Goal: Task Accomplishment & Management: Manage account settings

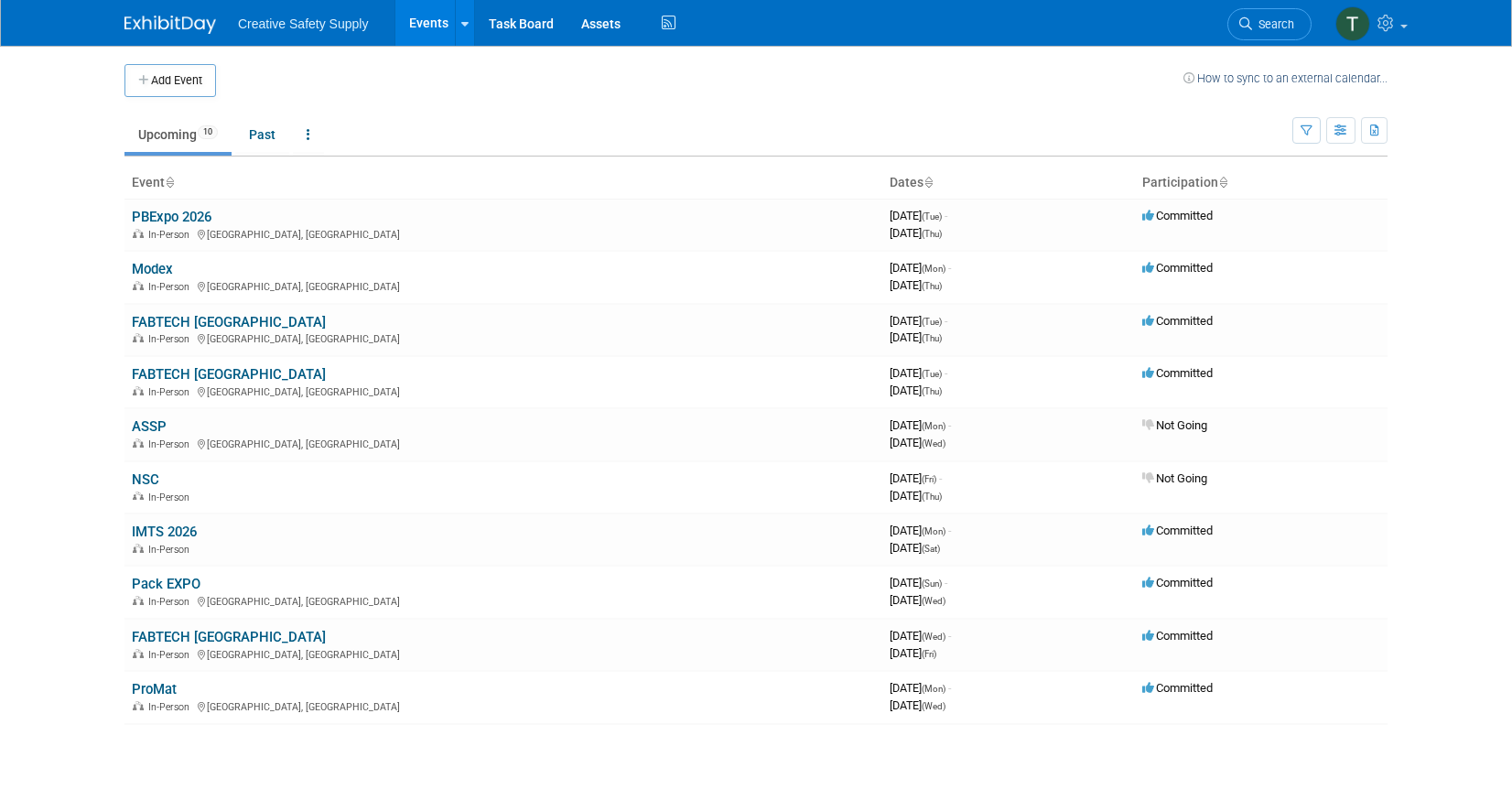
click at [166, 17] on img at bounding box center [170, 24] width 91 height 18
click at [152, 270] on link "Modex" at bounding box center [153, 267] width 41 height 17
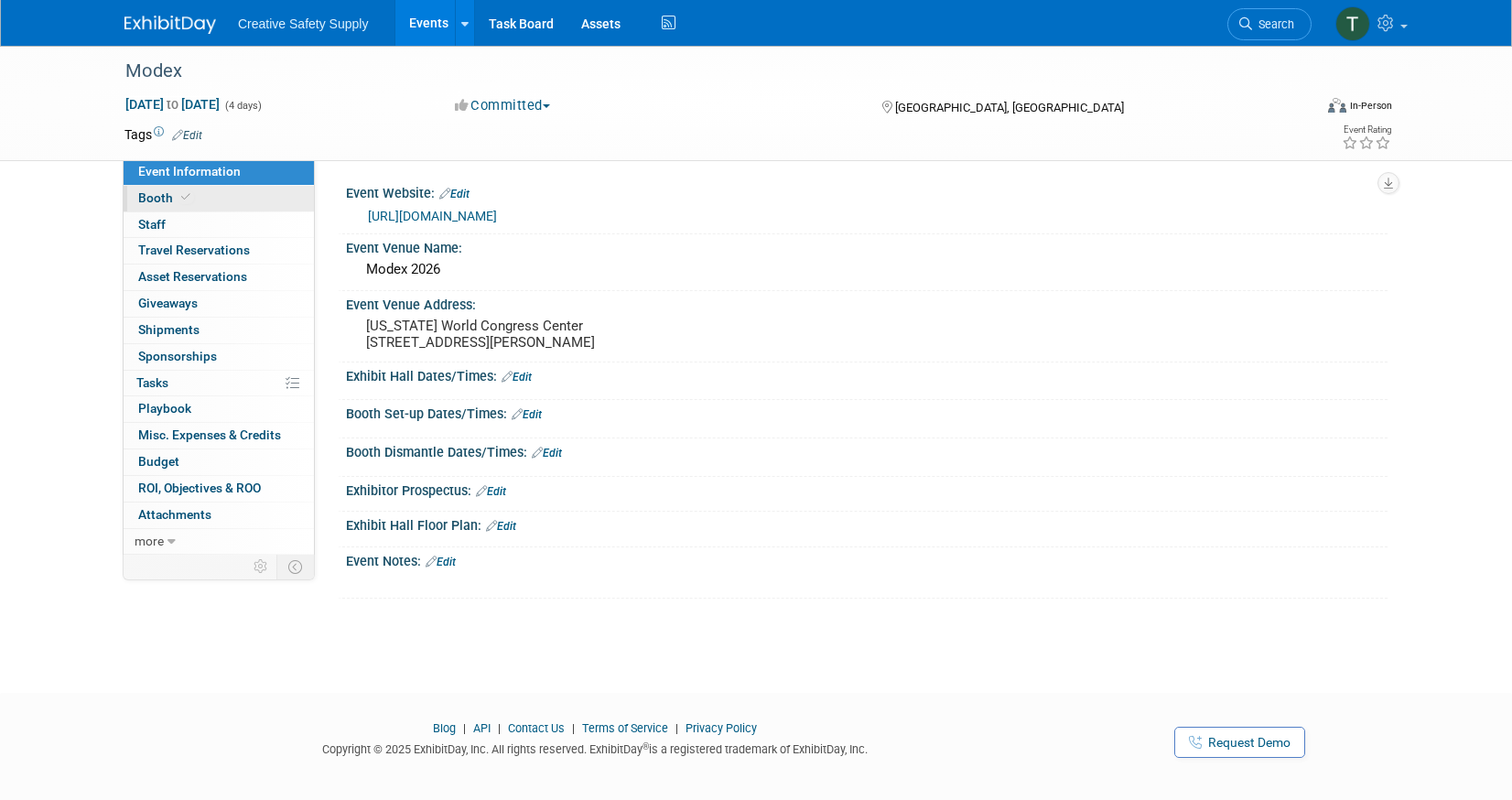
click at [204, 203] on link "Booth" at bounding box center [219, 198] width 191 height 25
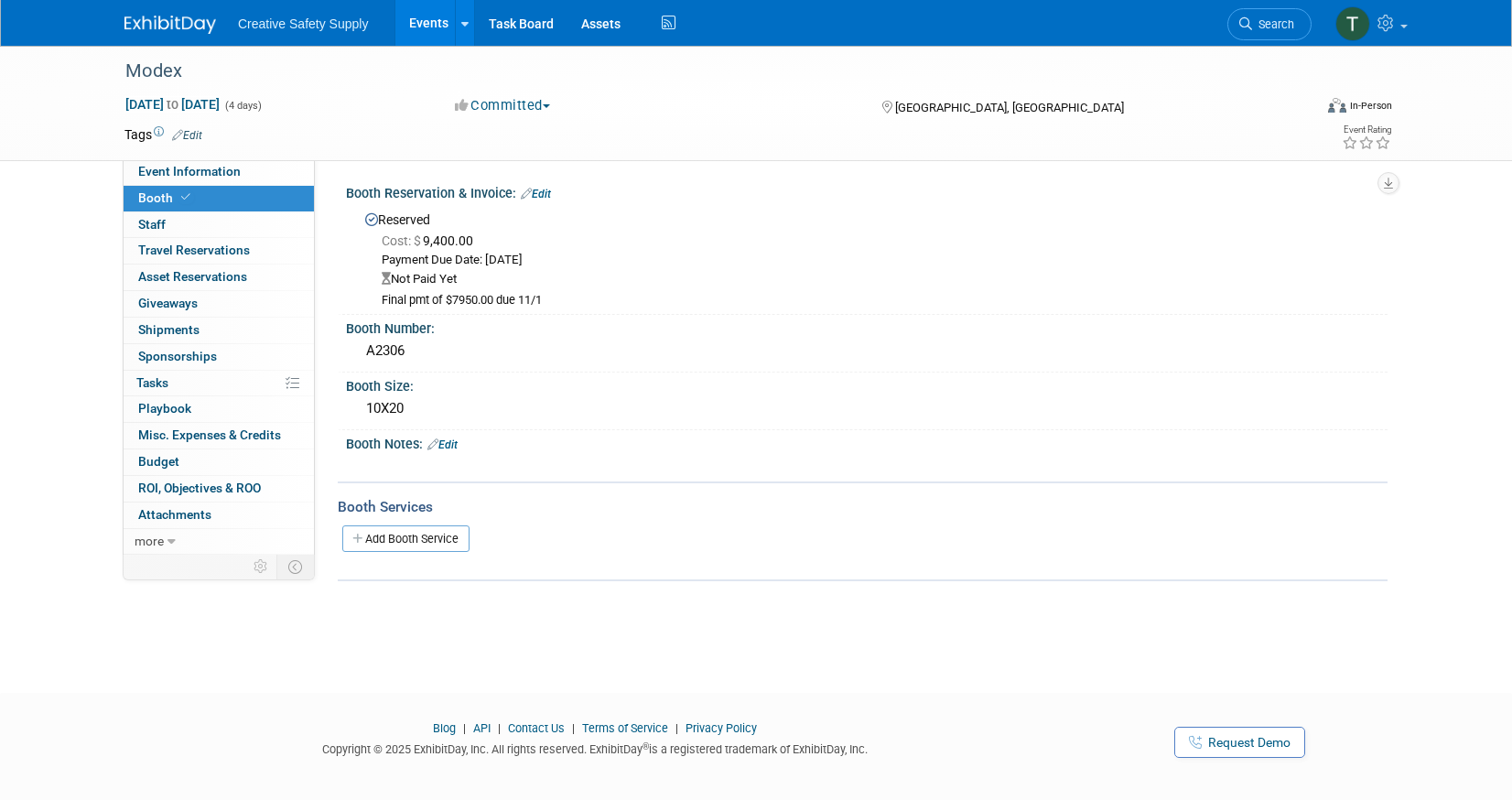
click at [152, 19] on img at bounding box center [170, 24] width 91 height 18
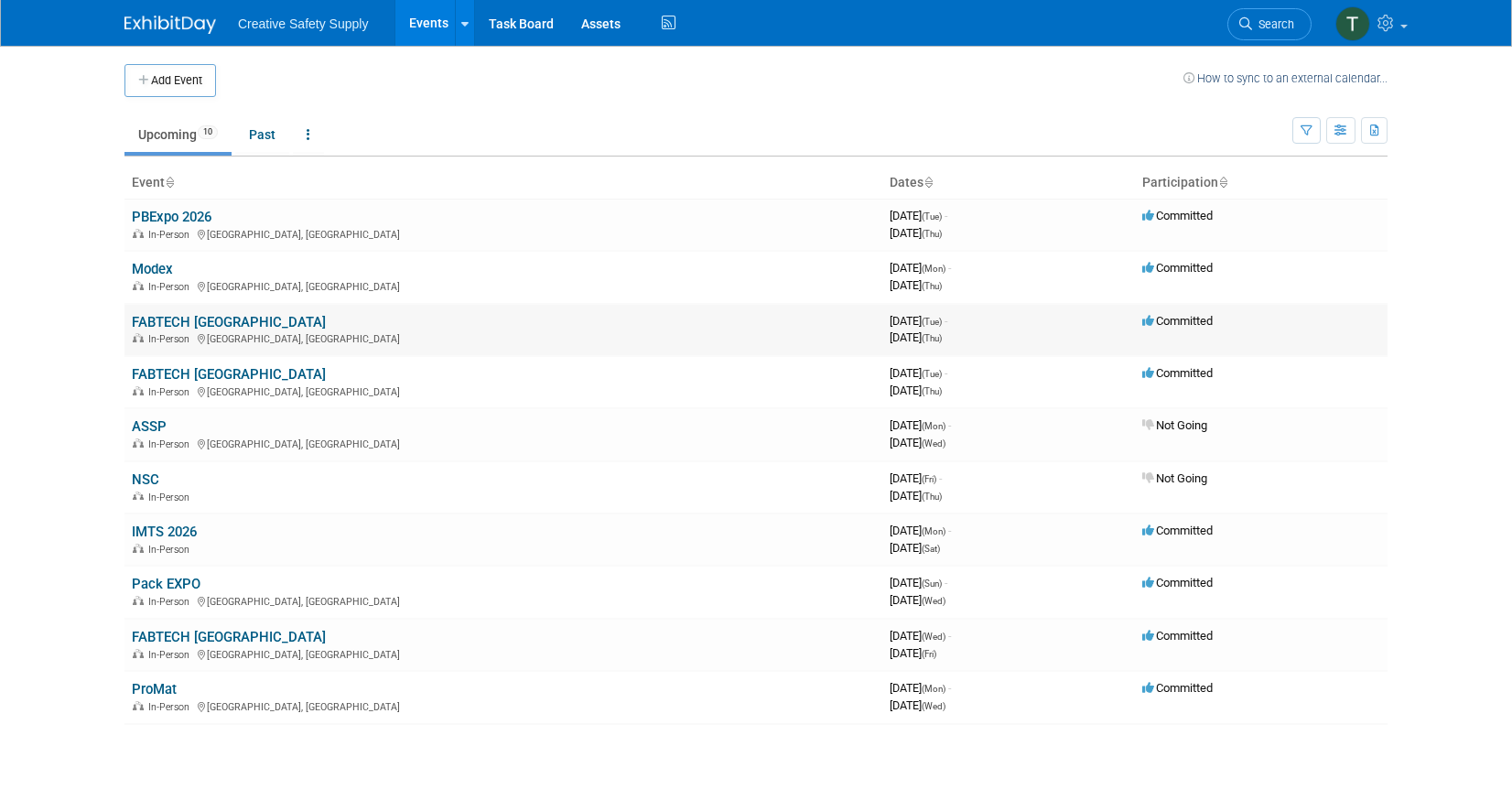
click at [200, 324] on link "FABTECH Mexico" at bounding box center [229, 322] width 194 height 17
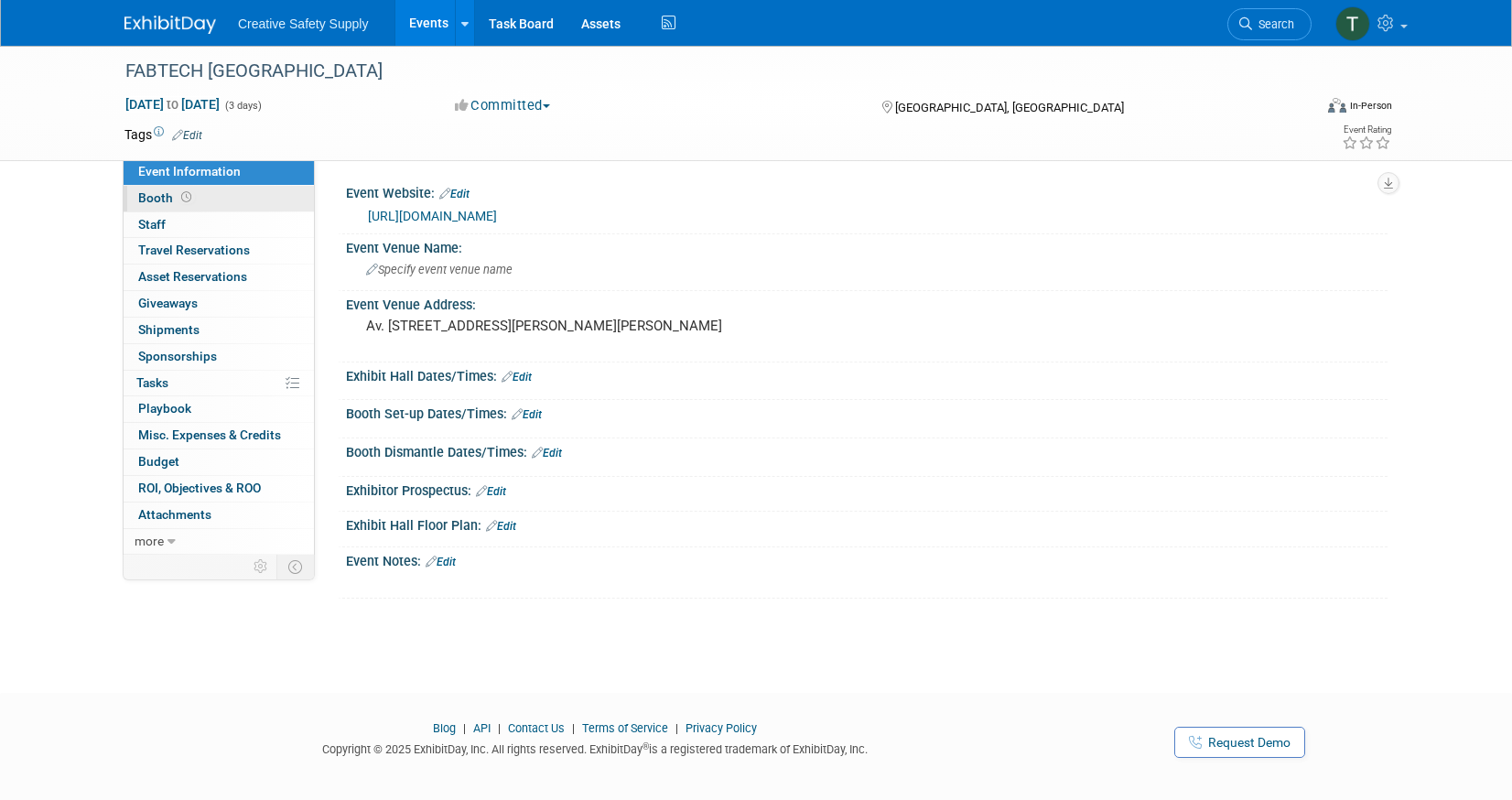
click at [160, 197] on span "Booth" at bounding box center [166, 197] width 56 height 15
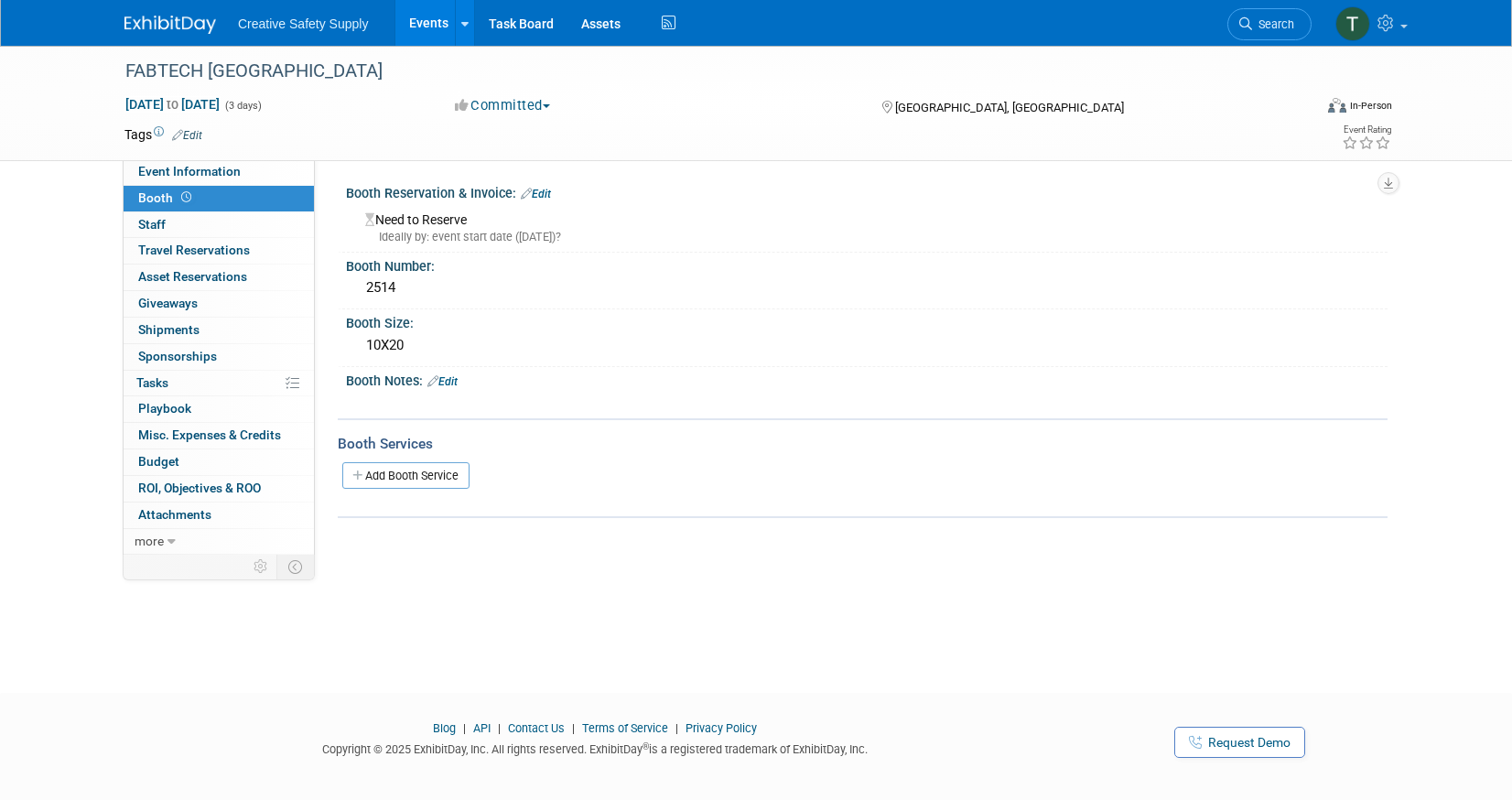
click at [166, 28] on img at bounding box center [170, 24] width 91 height 18
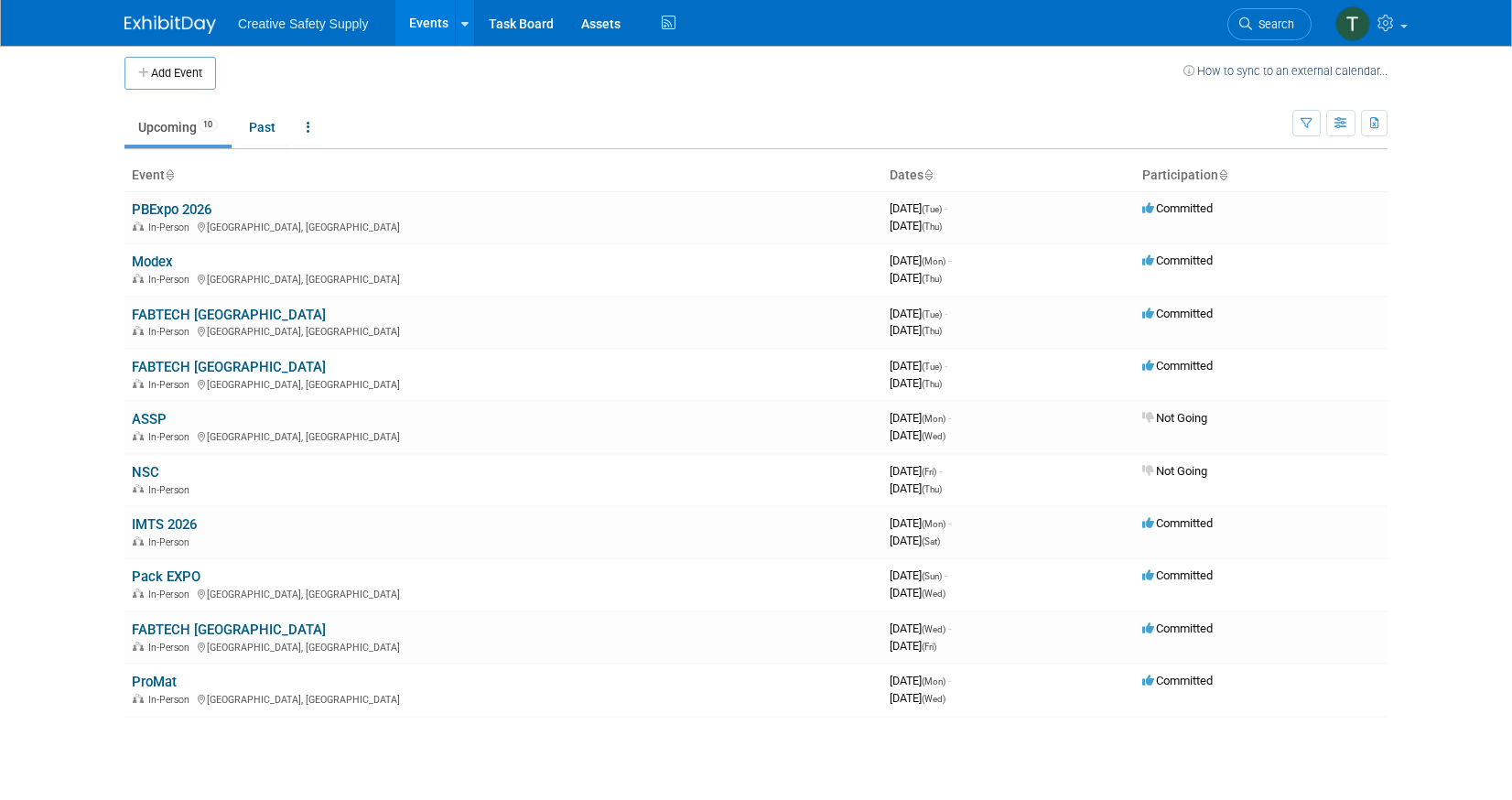
click at [178, 363] on link "FABTECH [GEOGRAPHIC_DATA]" at bounding box center [229, 366] width 194 height 17
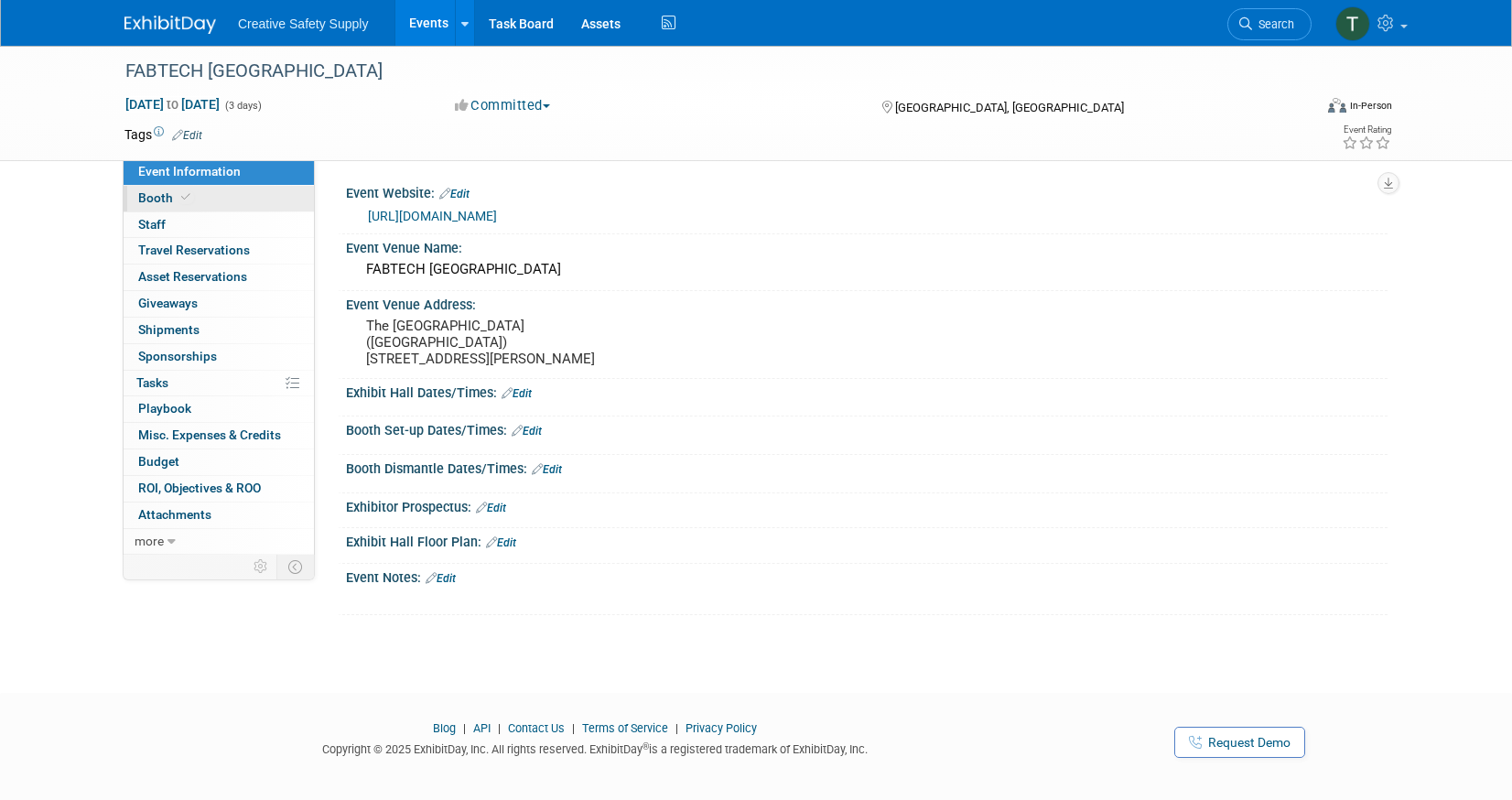
click at [161, 189] on link "Booth" at bounding box center [219, 198] width 191 height 25
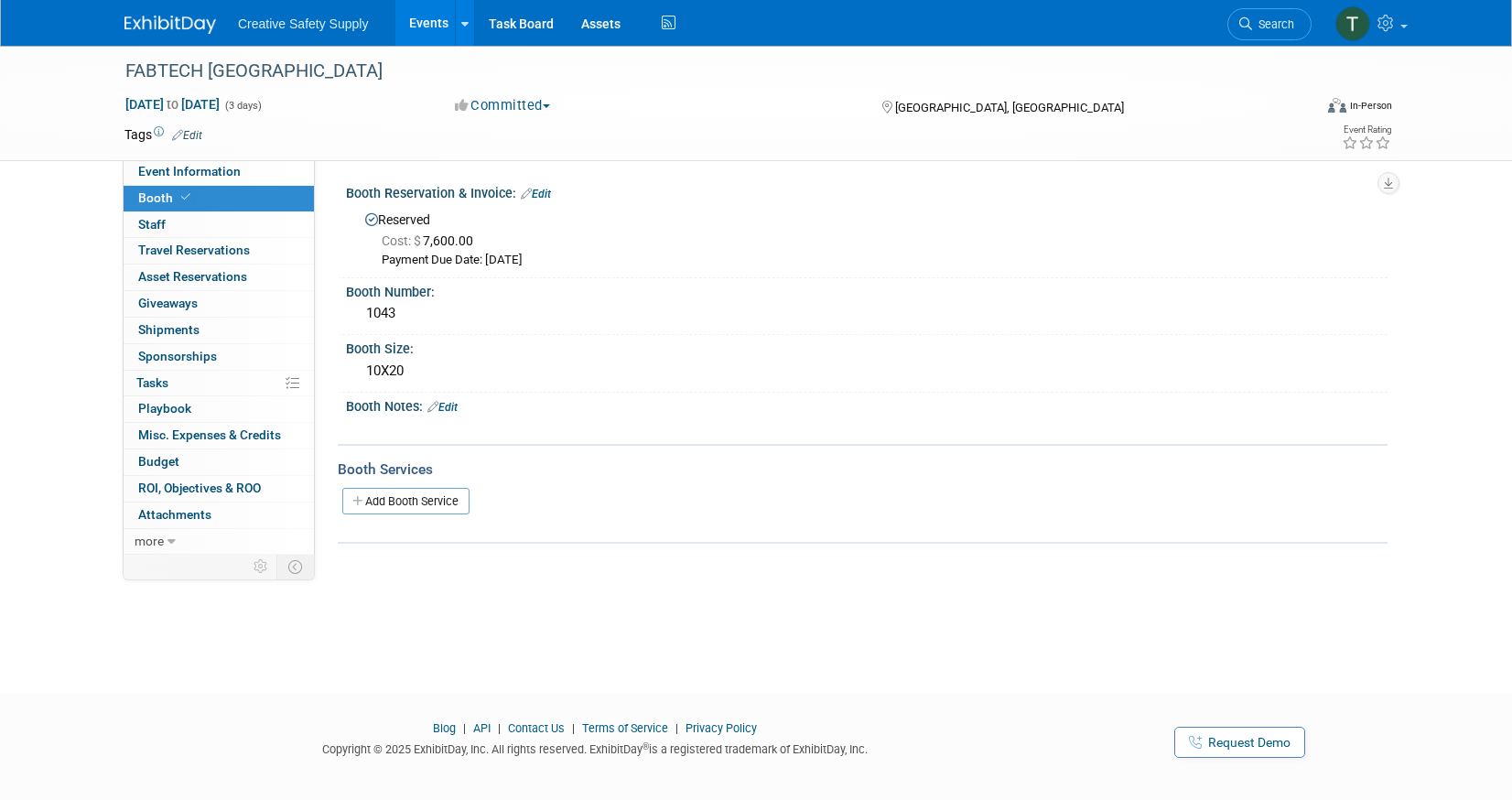
click at [180, 16] on img at bounding box center [170, 24] width 91 height 18
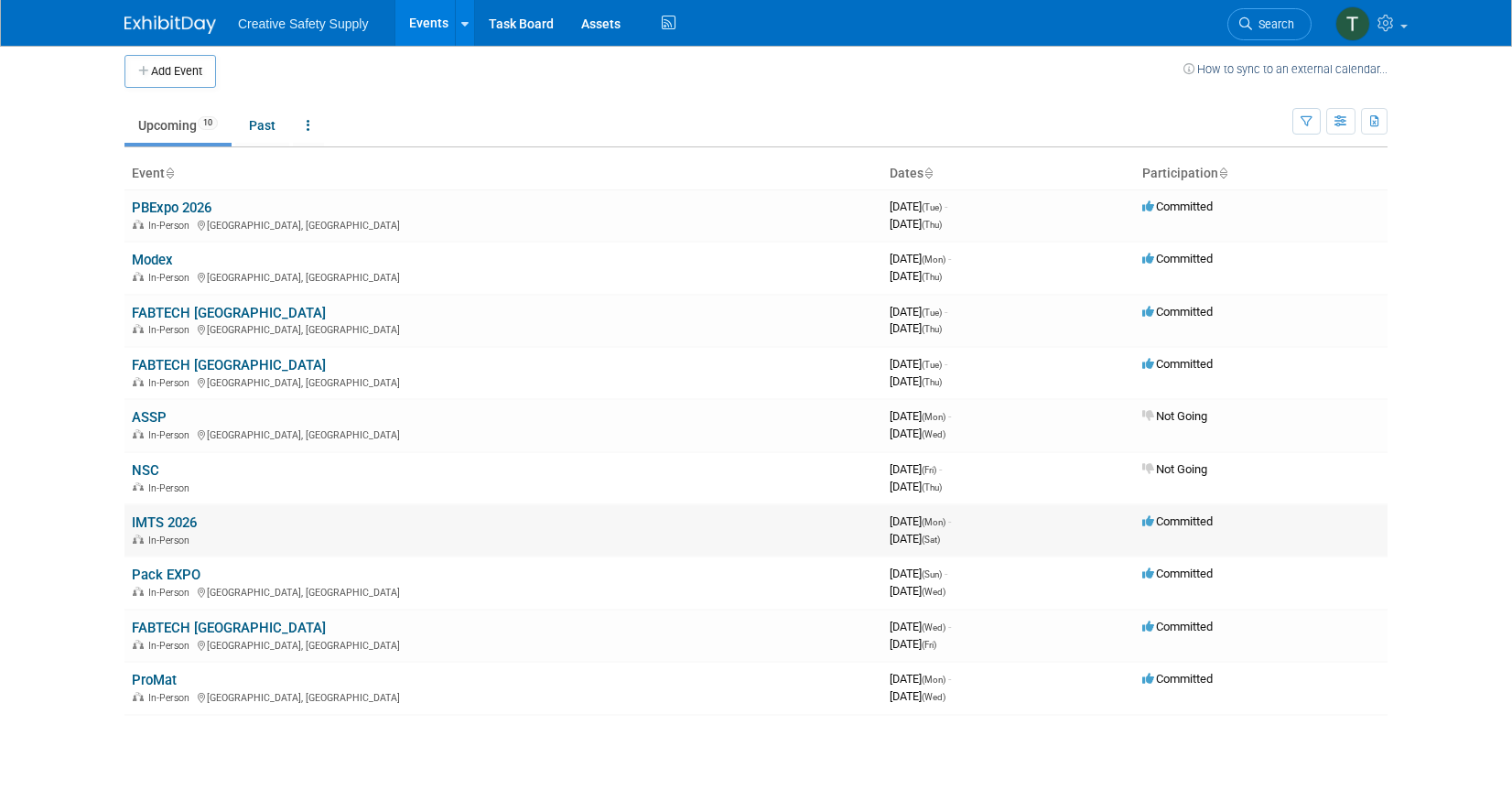
scroll to position [12, 0]
click at [172, 530] on div "In-Person" at bounding box center [504, 537] width 743 height 15
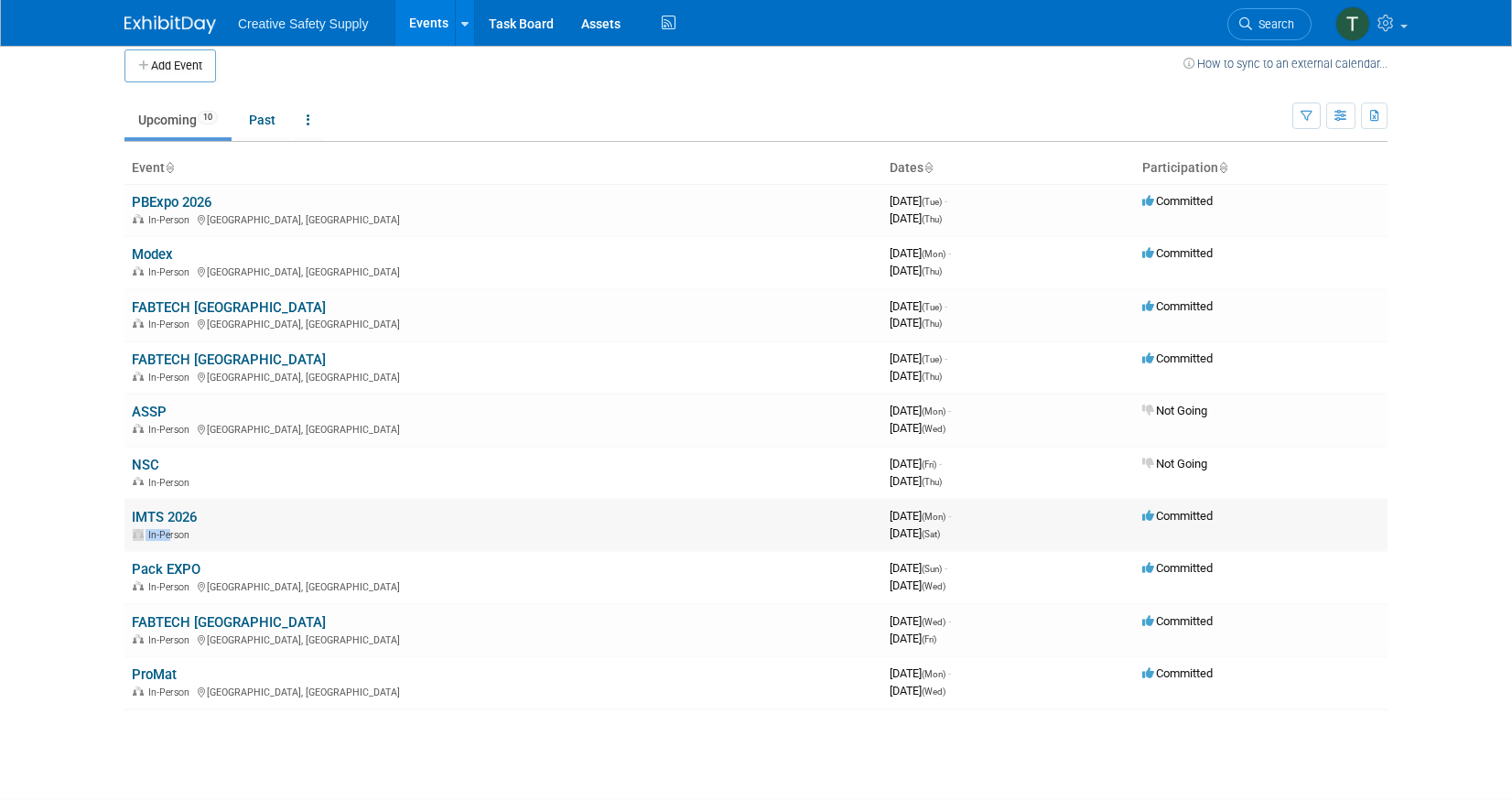
scroll to position [15, 0]
click at [174, 512] on link "IMTS 2026" at bounding box center [164, 516] width 65 height 17
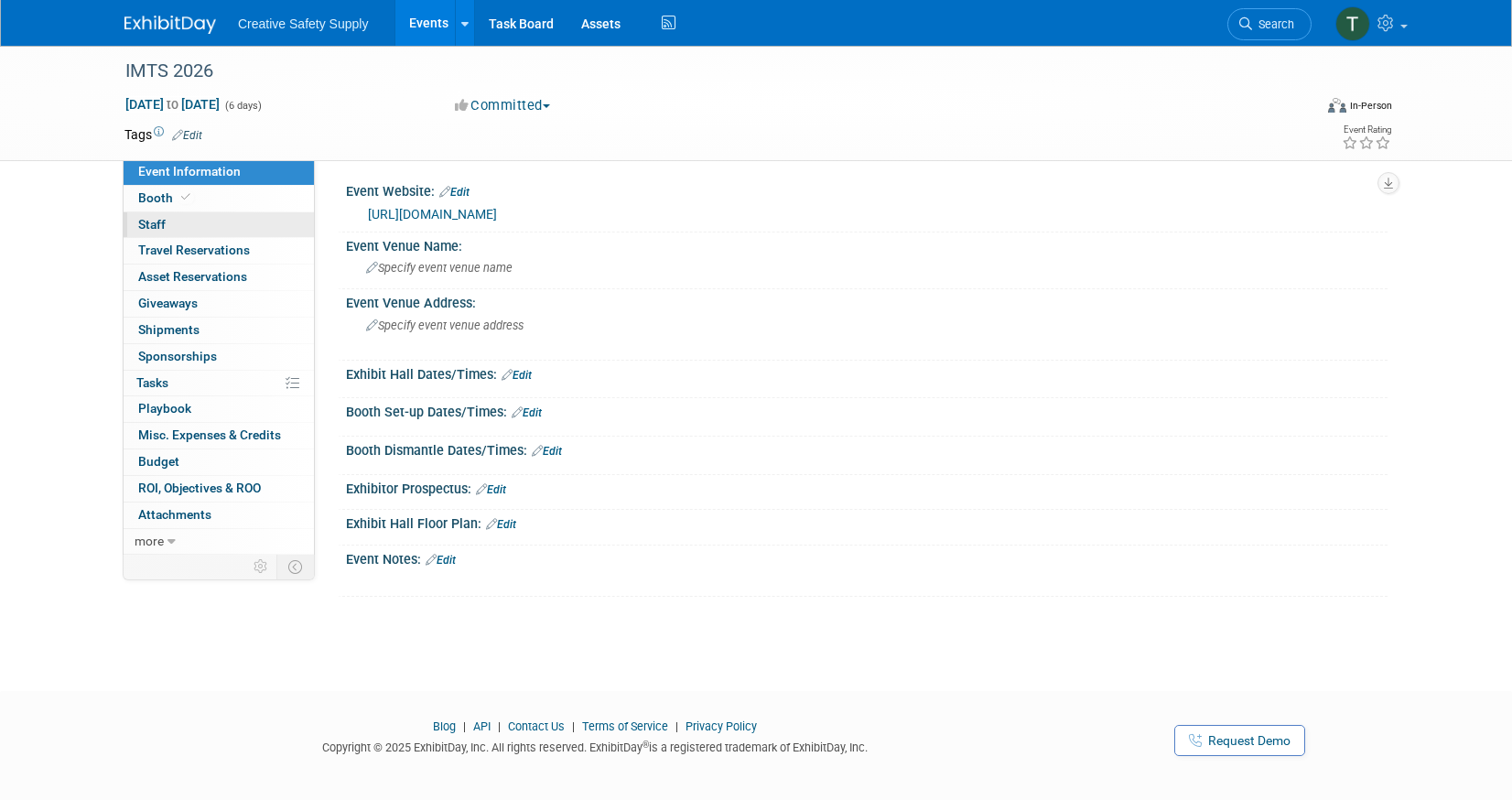
scroll to position [2, 0]
click at [157, 197] on span "Booth" at bounding box center [165, 197] width 55 height 15
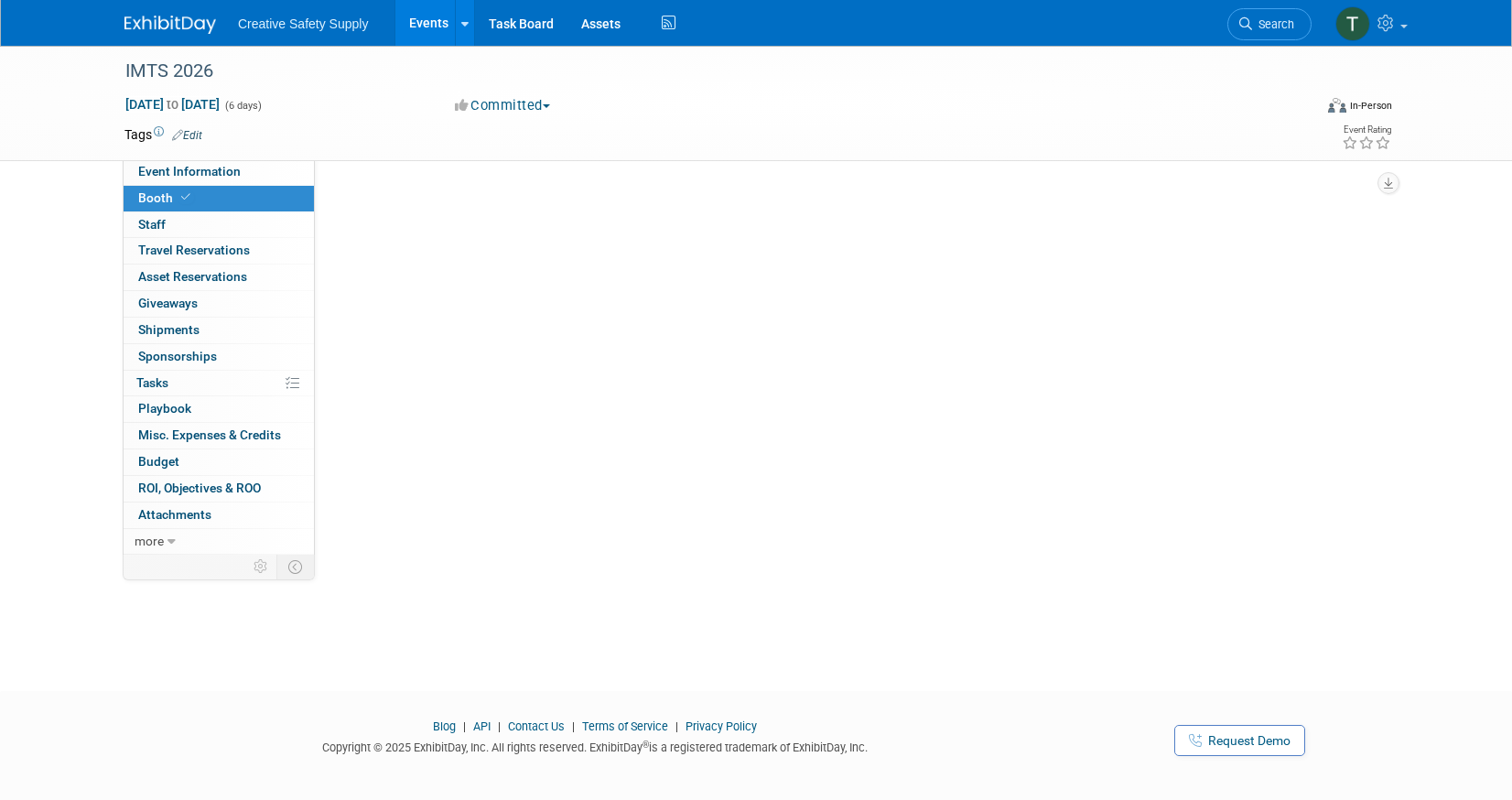
scroll to position [0, 0]
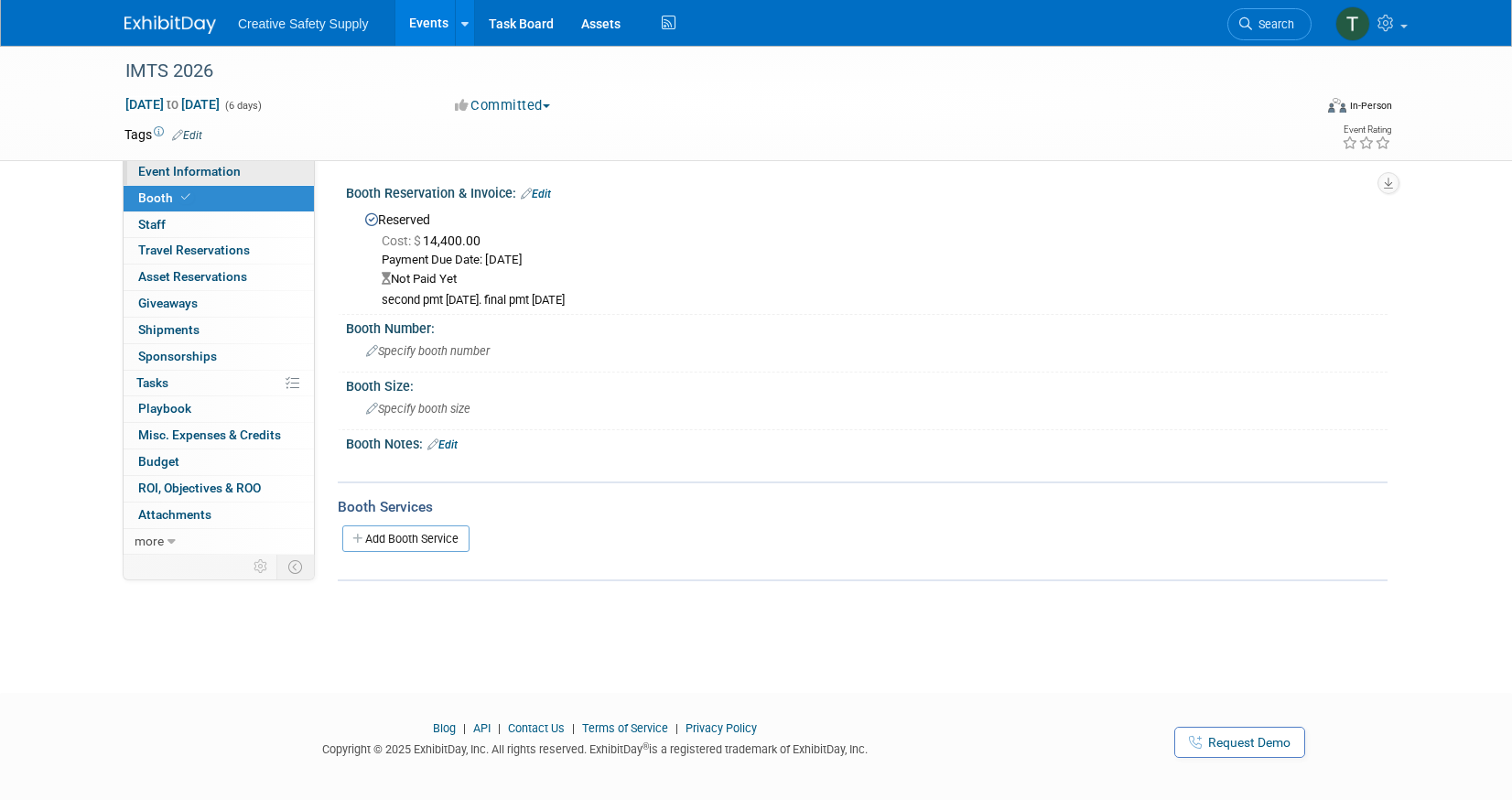
click at [196, 167] on span "Event Information" at bounding box center [189, 170] width 102 height 15
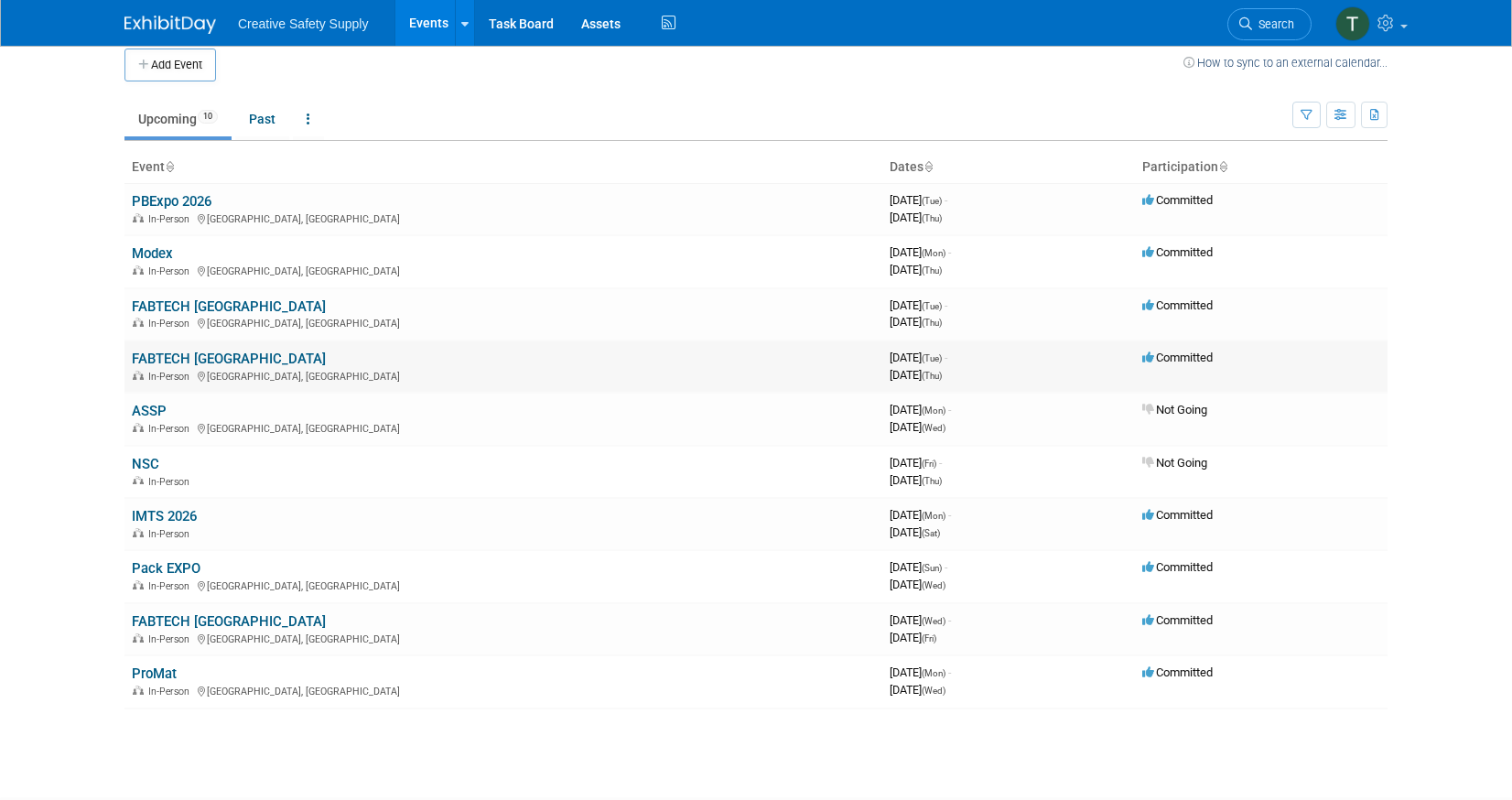
click at [213, 356] on link "FABTECH [GEOGRAPHIC_DATA]" at bounding box center [229, 359] width 194 height 17
click at [185, 510] on link "IMTS 2026" at bounding box center [164, 515] width 65 height 17
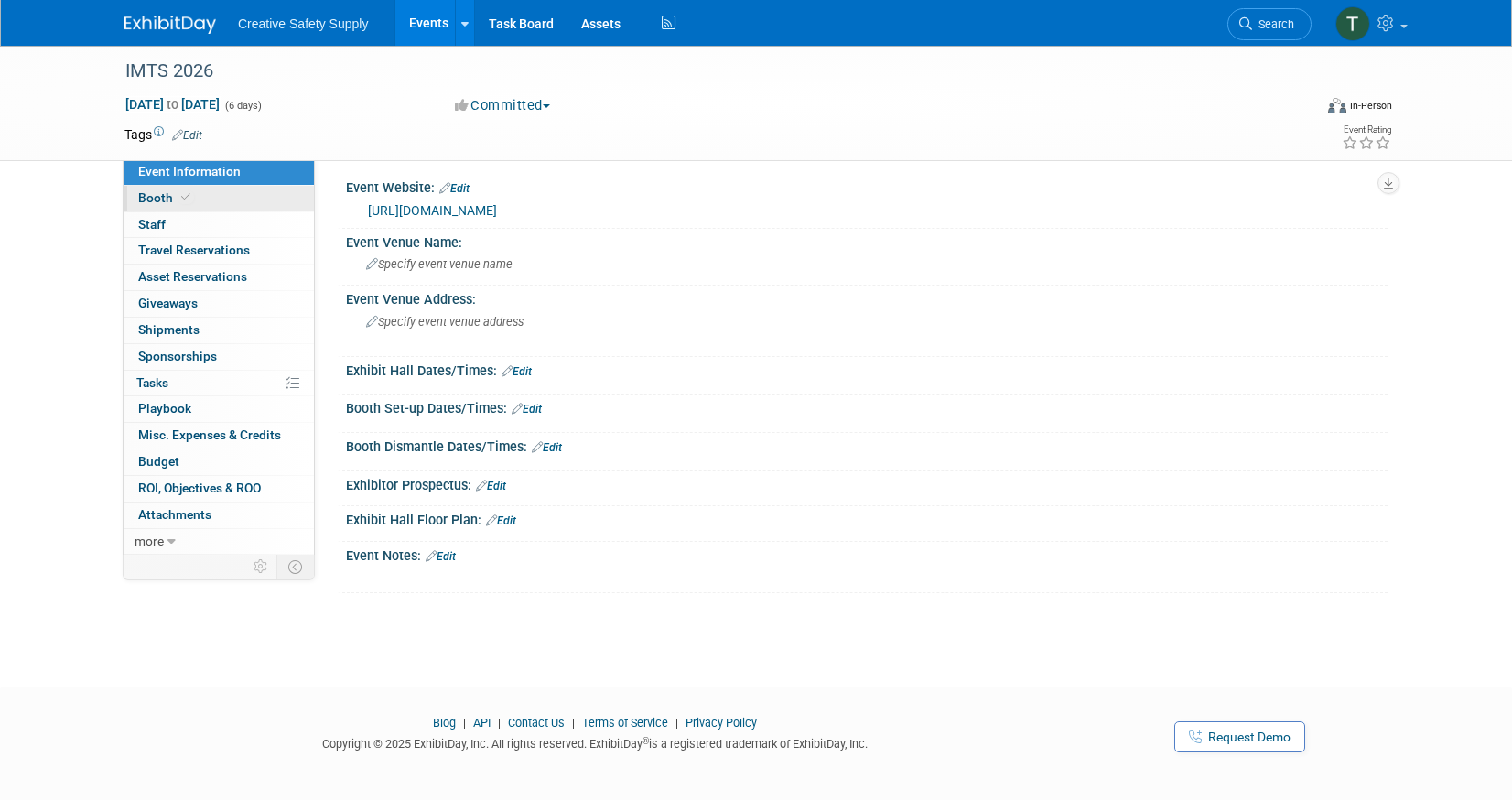
click at [160, 197] on span "Booth" at bounding box center [165, 197] width 55 height 15
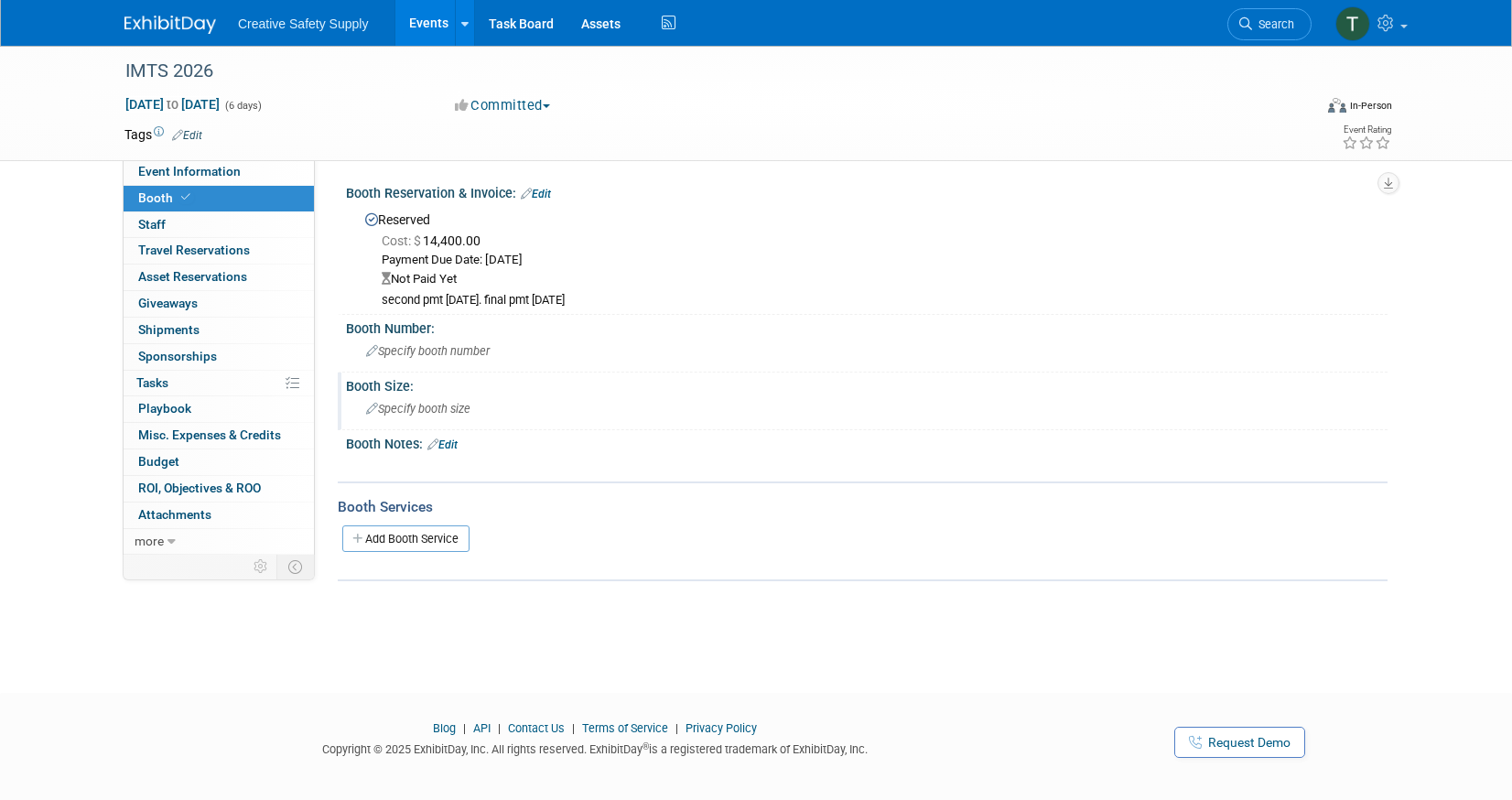
click at [428, 403] on span "Specify booth size" at bounding box center [418, 408] width 104 height 14
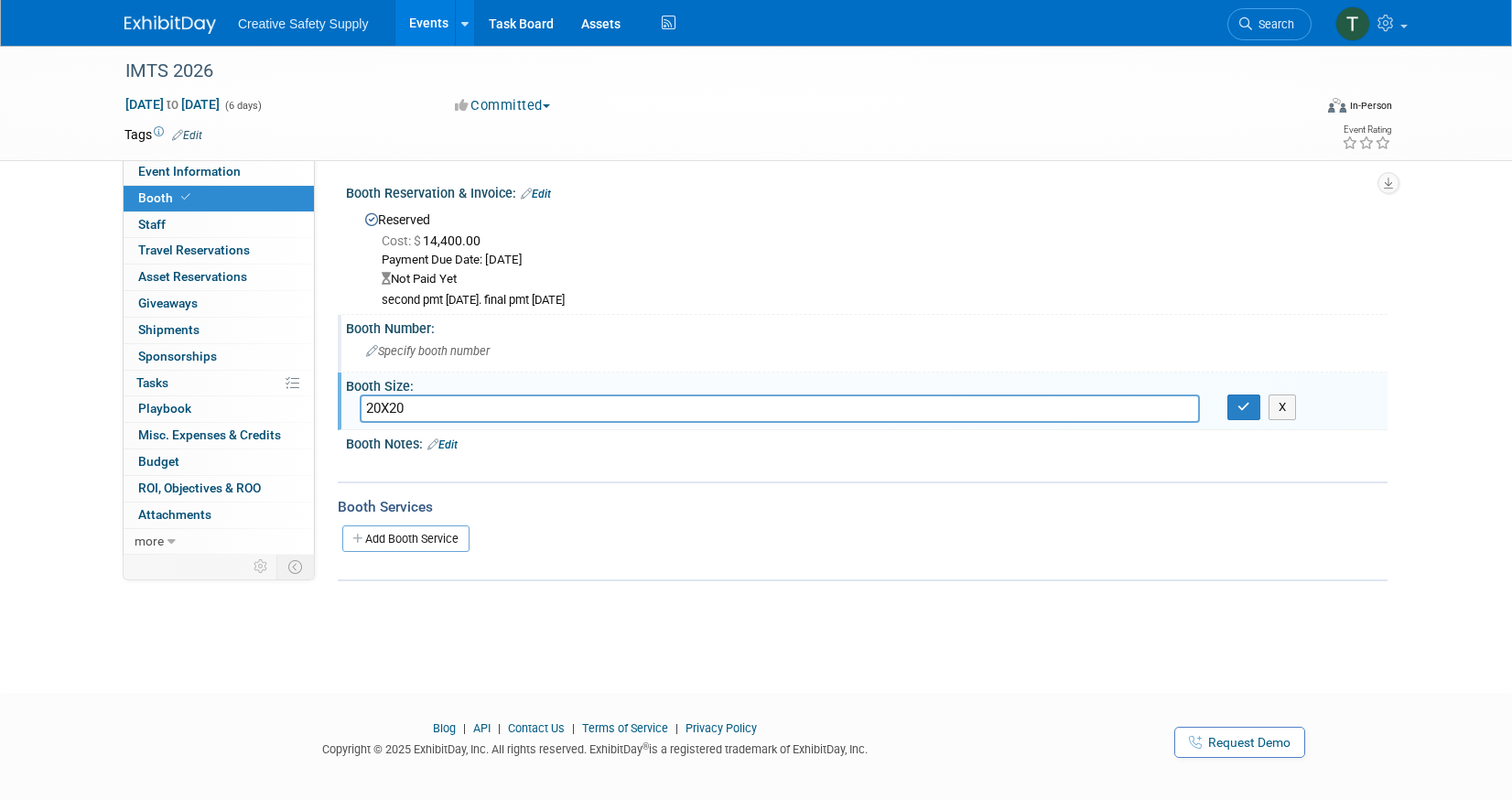
type input "20X20"
click at [451, 344] on span "Specify booth number" at bounding box center [428, 351] width 123 height 14
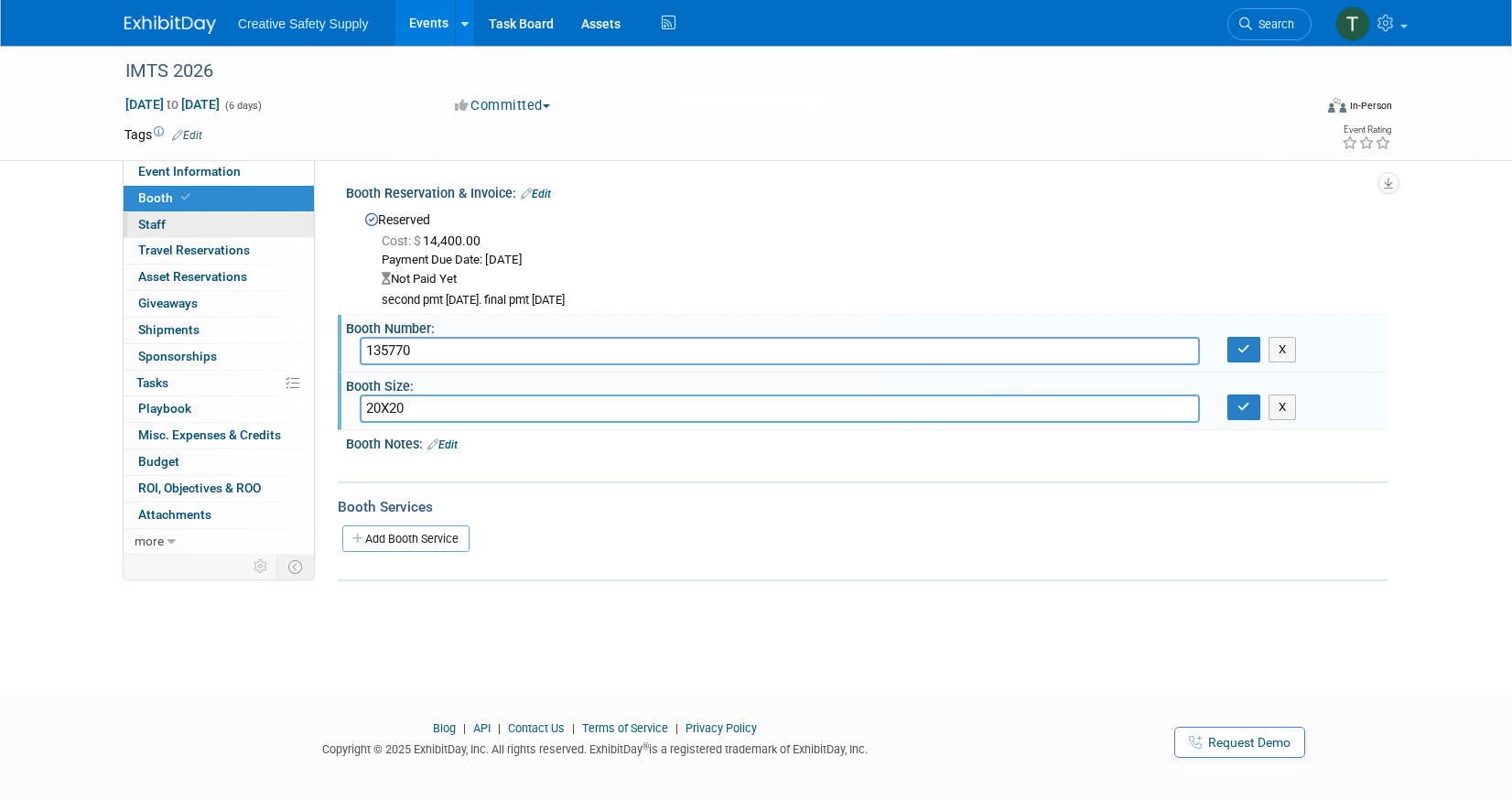
type input "135770"
click at [172, 226] on link "0 Staff 0" at bounding box center [219, 225] width 191 height 25
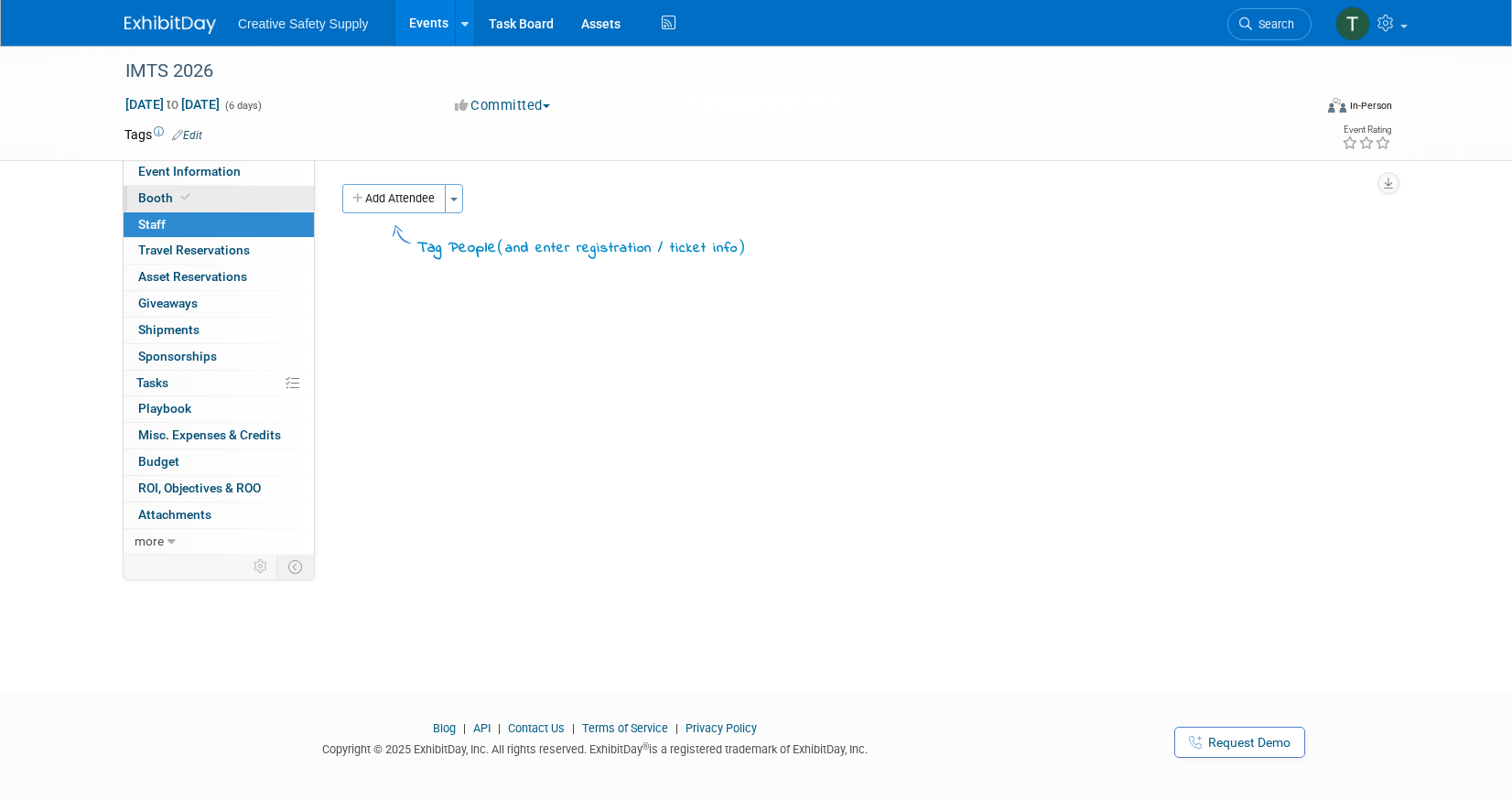
click at [185, 195] on icon at bounding box center [185, 197] width 9 height 10
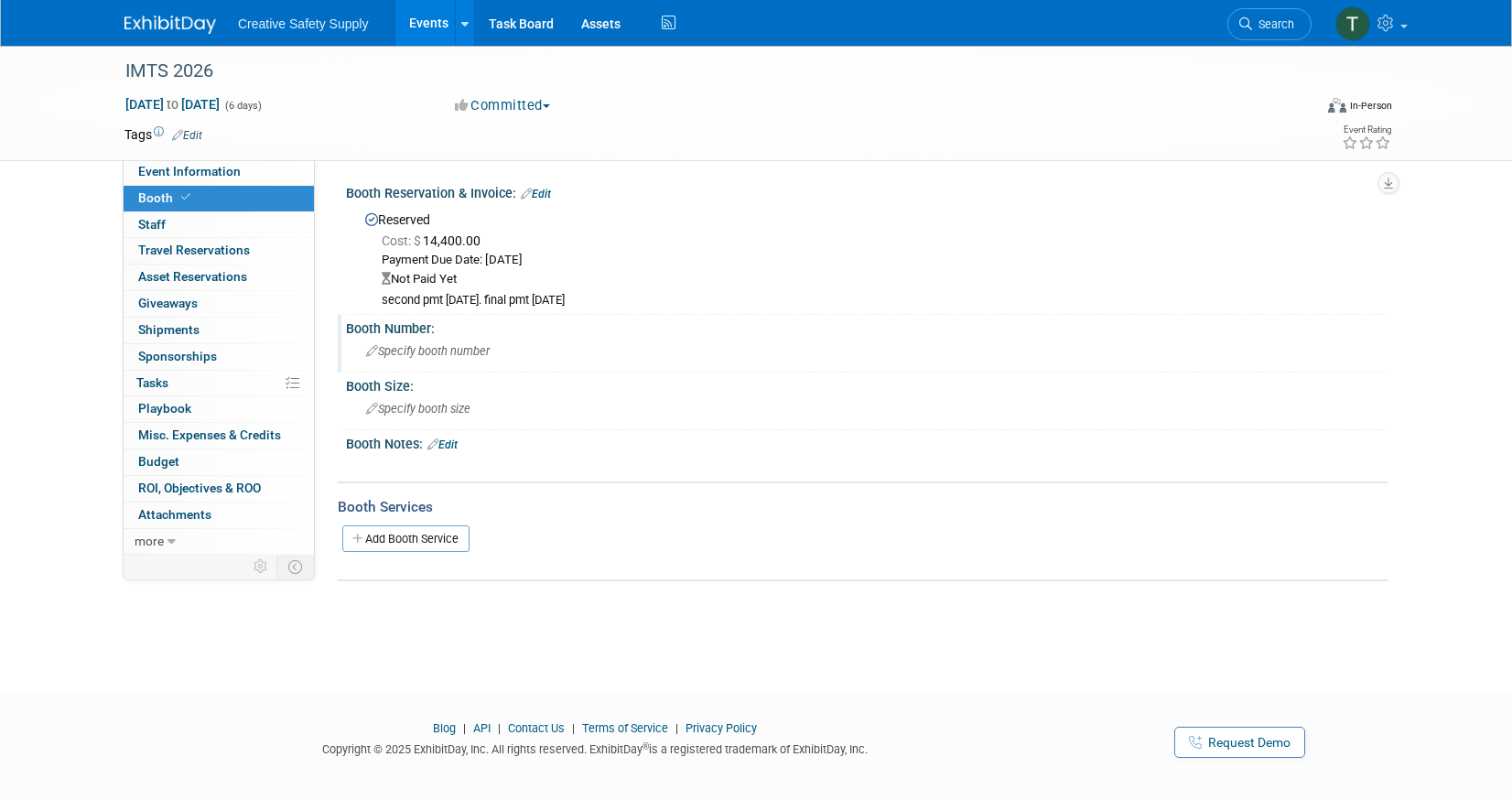
click at [432, 353] on span "Specify booth number" at bounding box center [428, 351] width 123 height 14
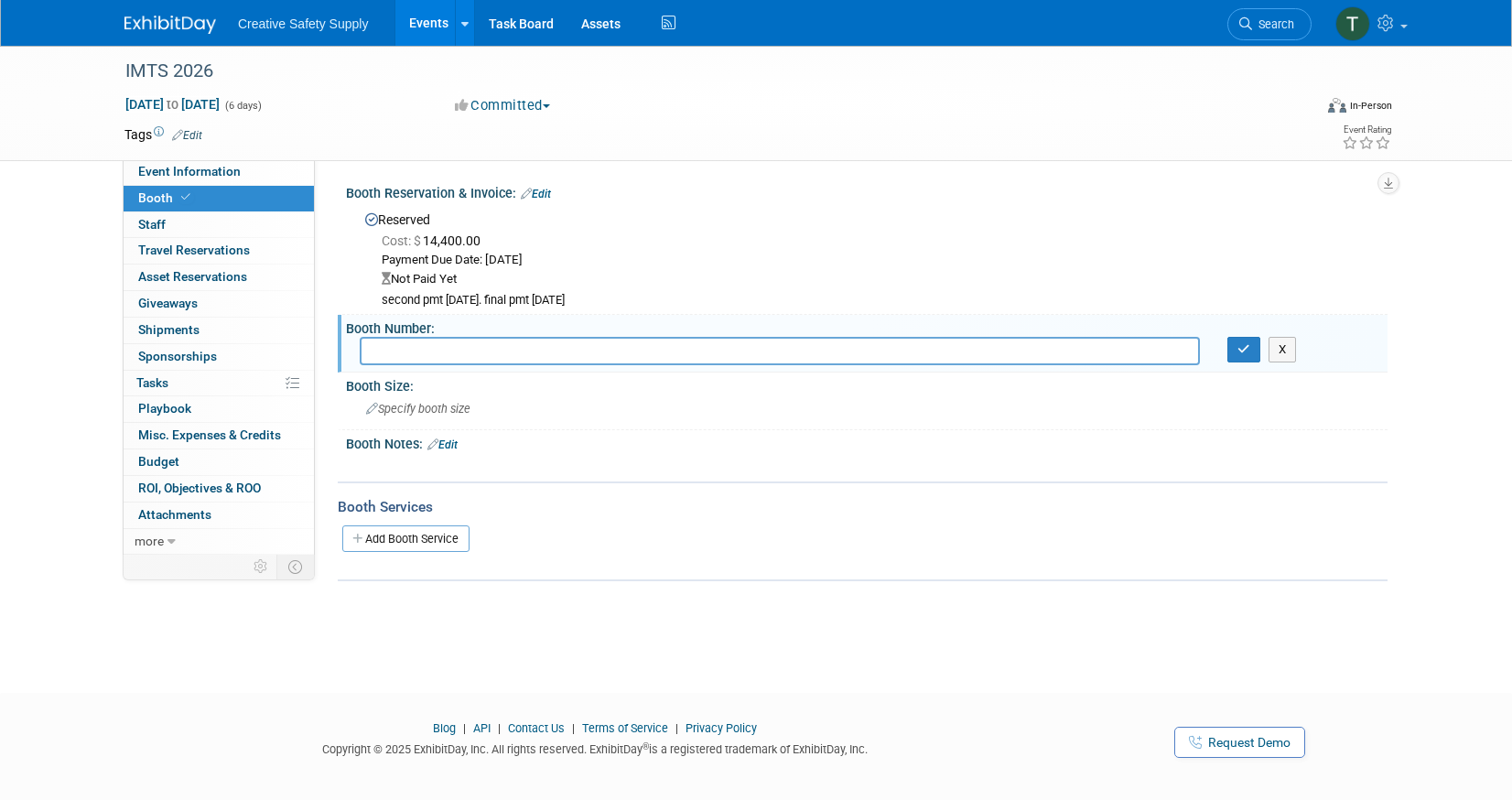
scroll to position [8, 0]
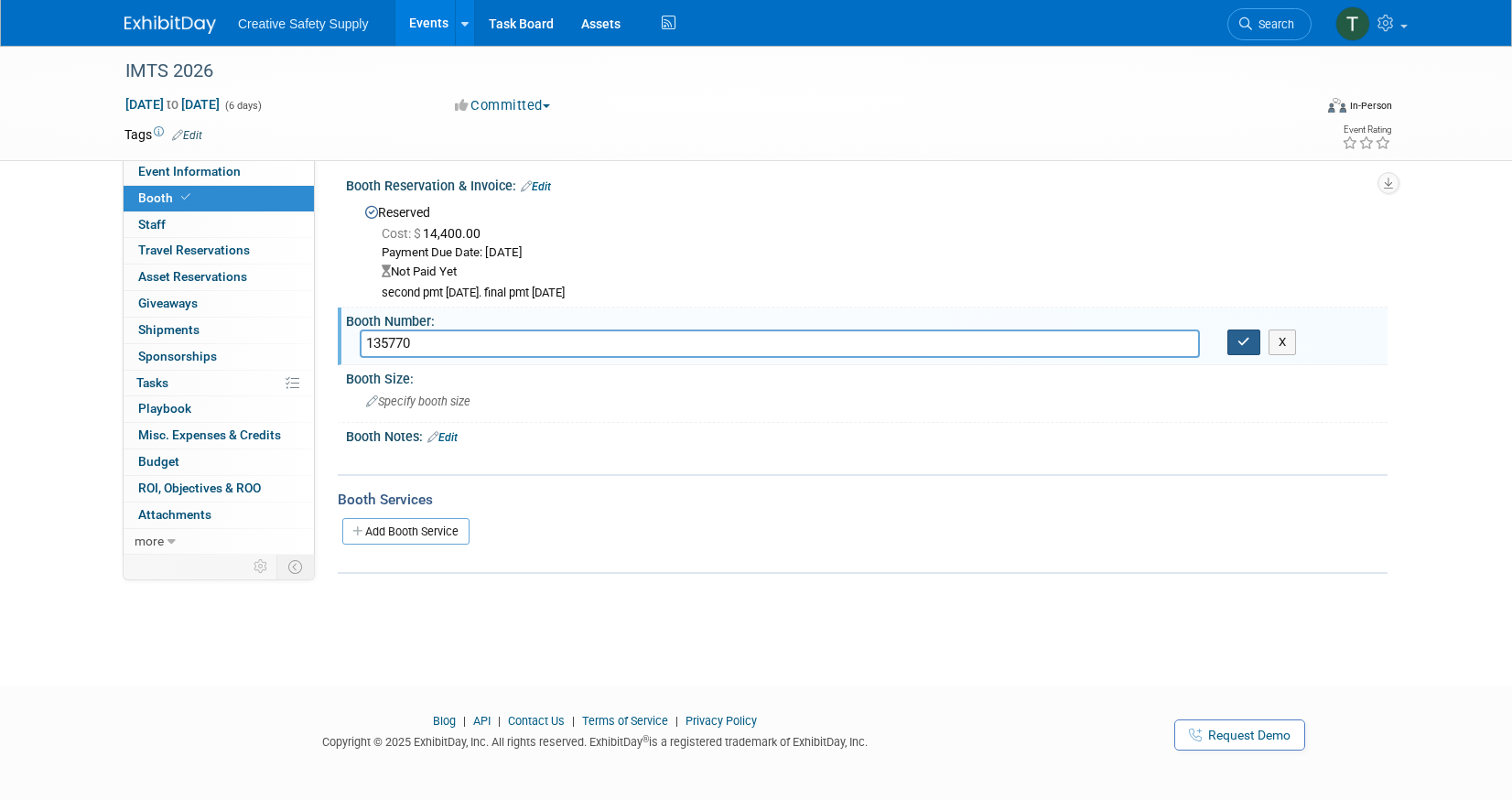
type input "135770"
click at [1237, 332] on button "button" at bounding box center [1244, 342] width 33 height 25
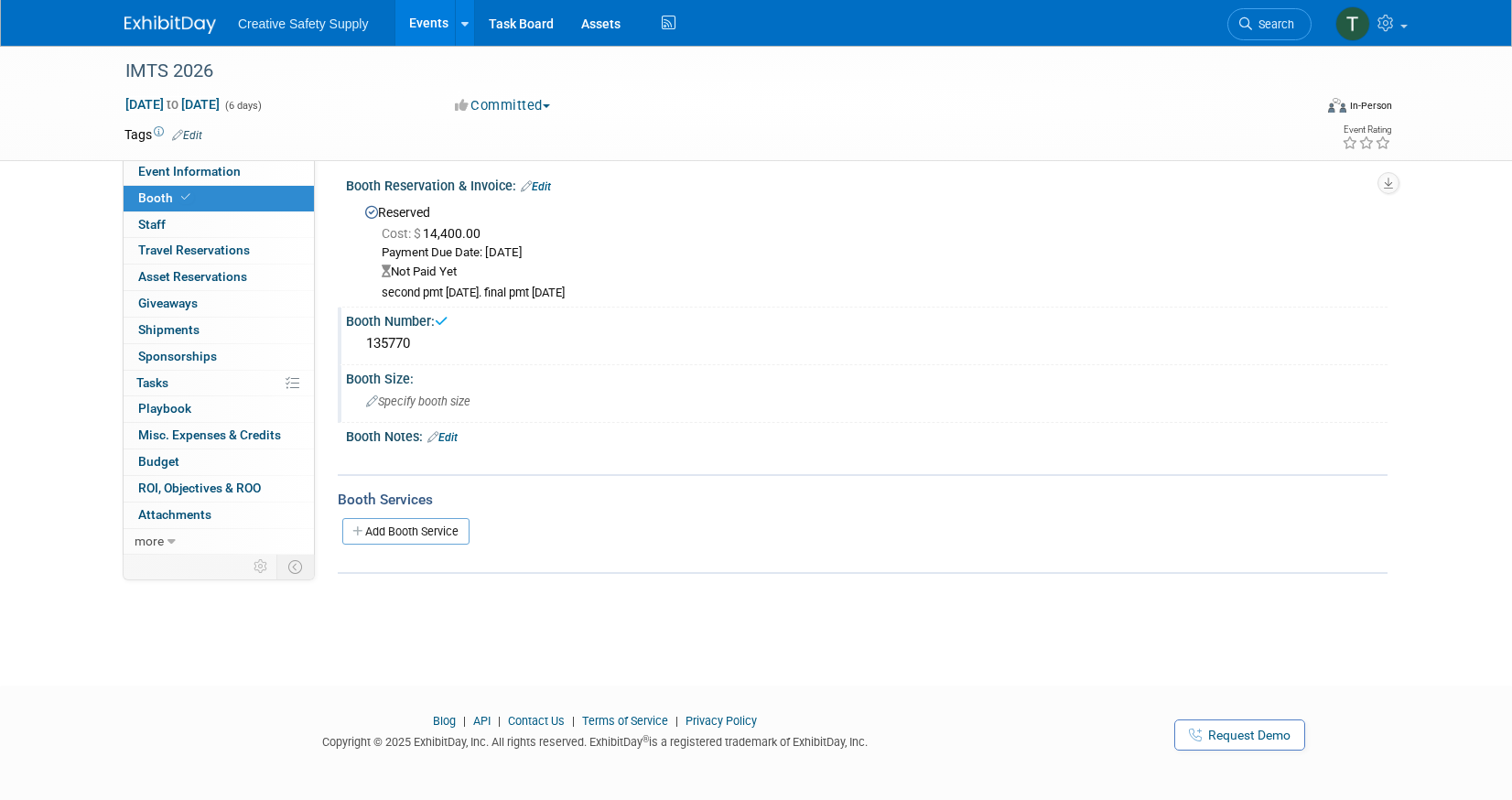
click at [433, 402] on span "Specify booth size" at bounding box center [418, 401] width 104 height 14
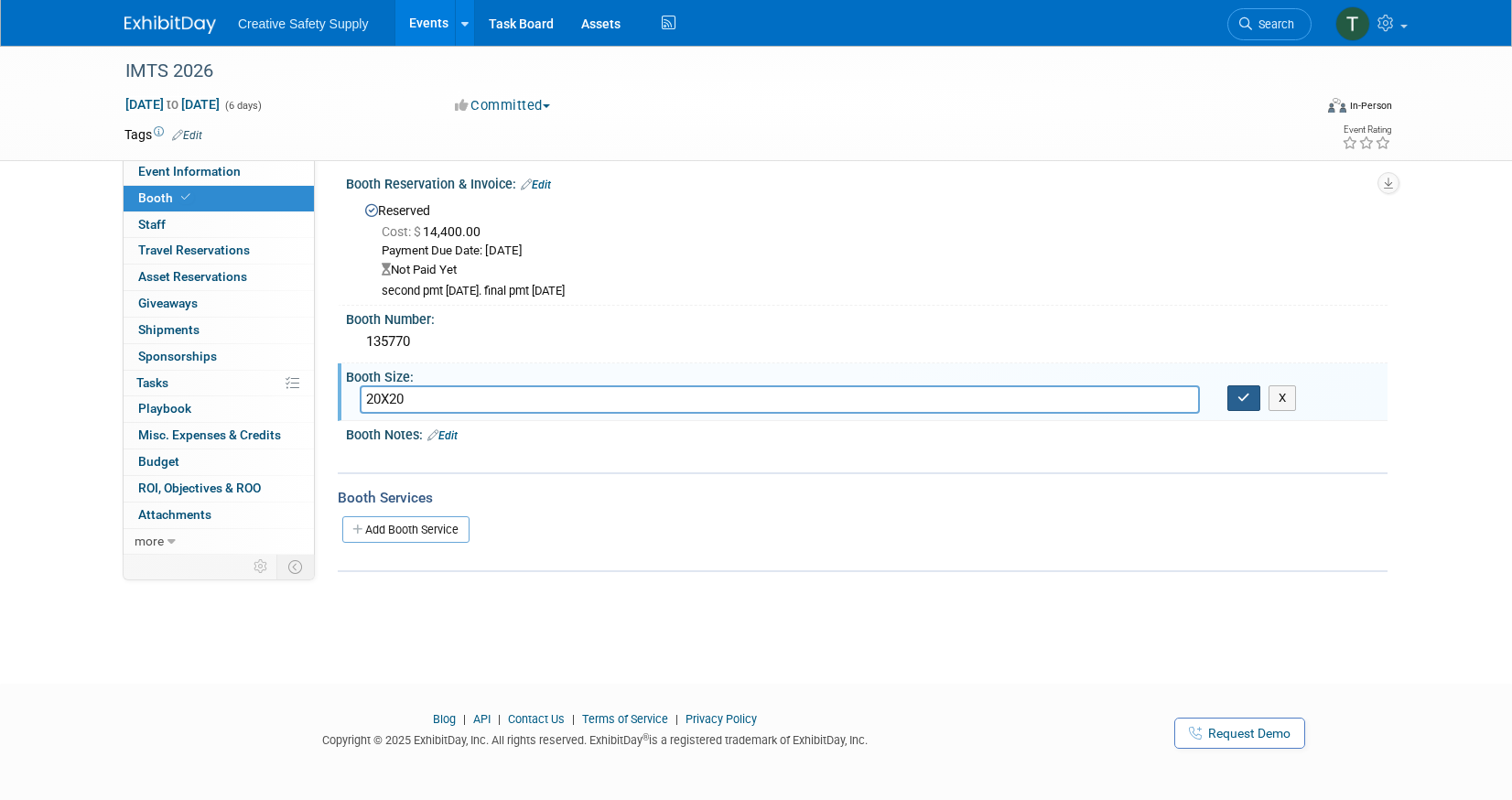
type input "20X20"
click at [1246, 398] on icon "button" at bounding box center [1244, 398] width 13 height 12
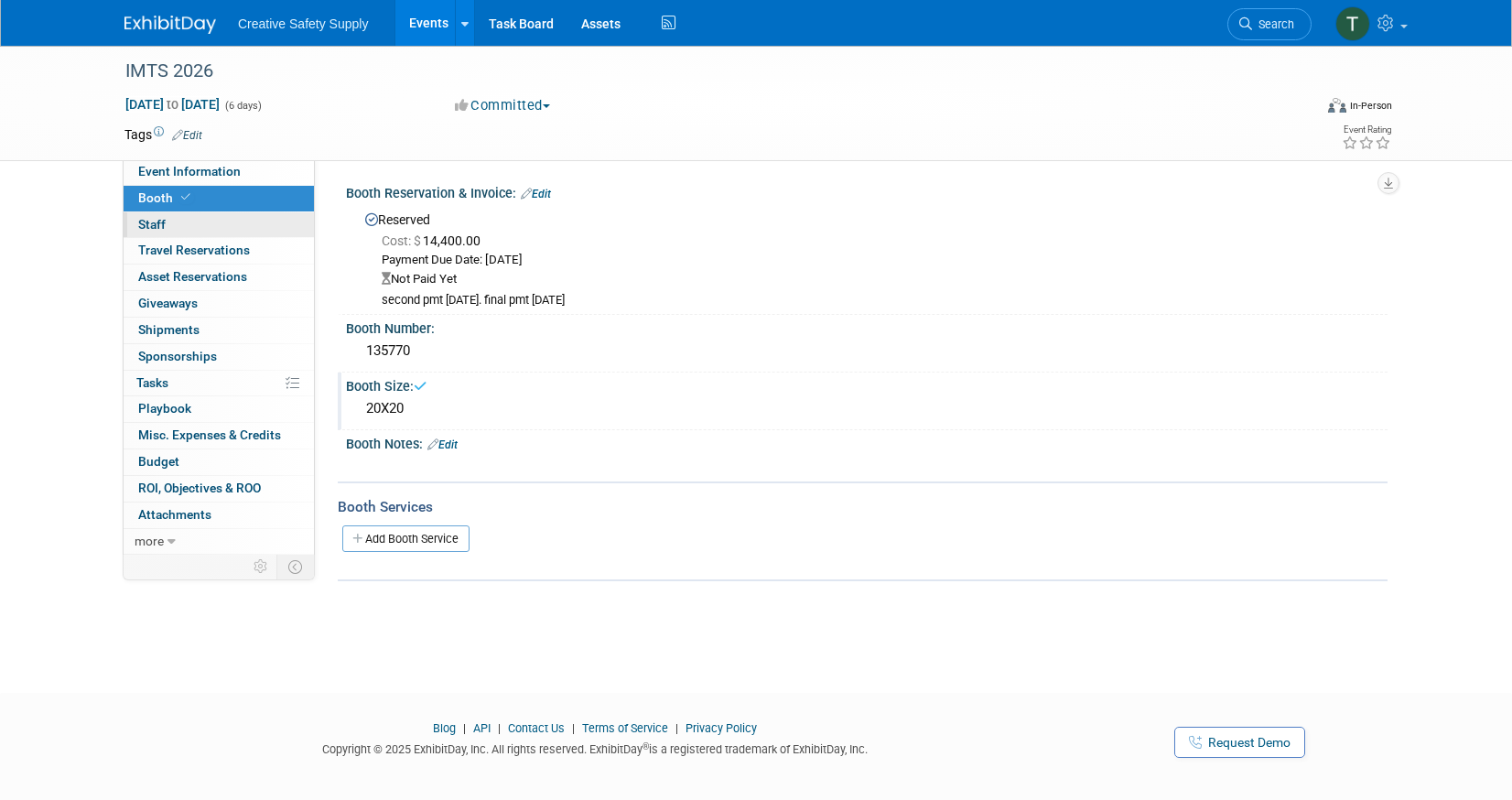
scroll to position [0, 0]
click at [151, 228] on span "Staff 0" at bounding box center [152, 224] width 27 height 15
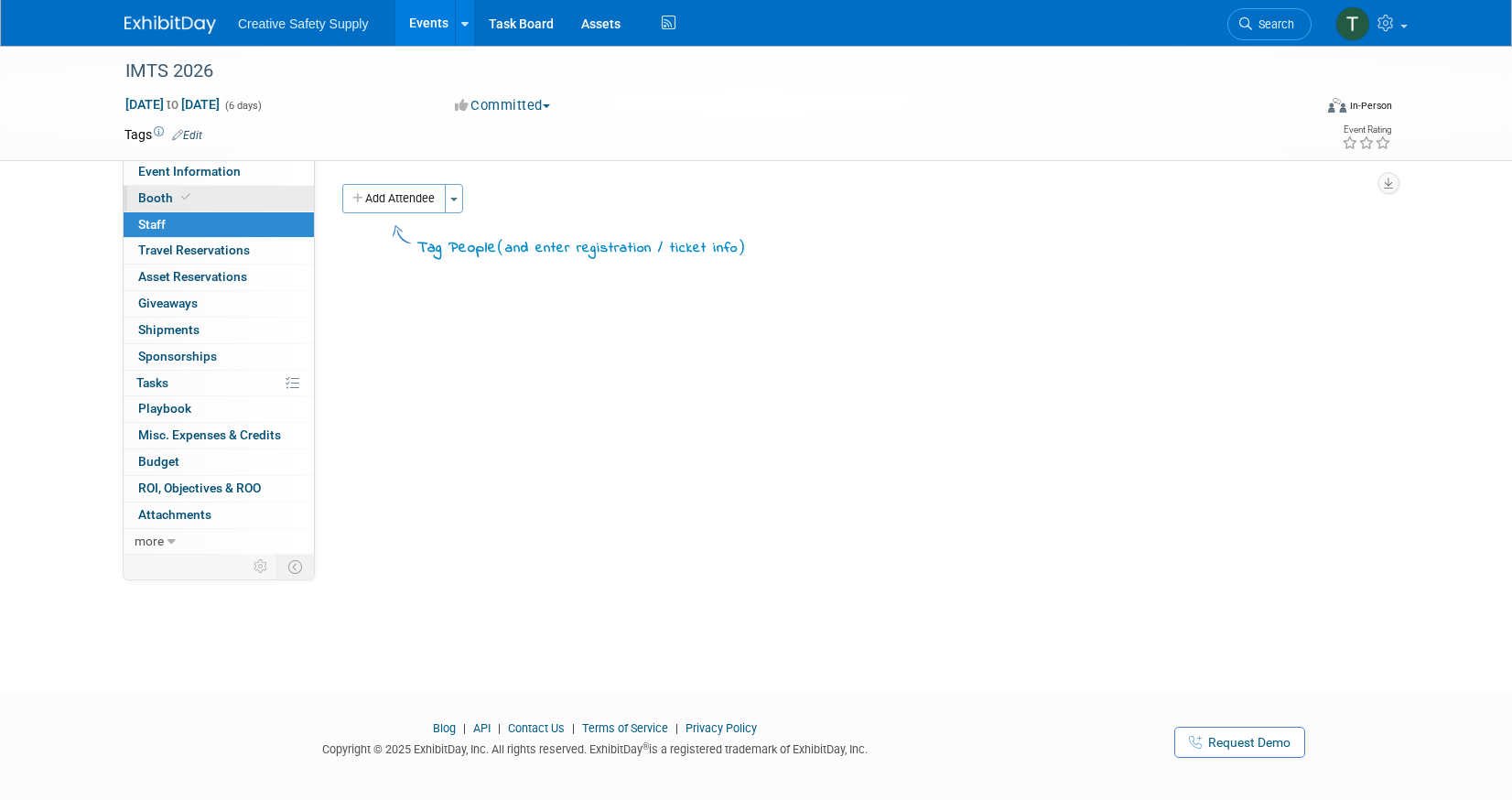
click at [164, 198] on span "Booth" at bounding box center [165, 197] width 55 height 15
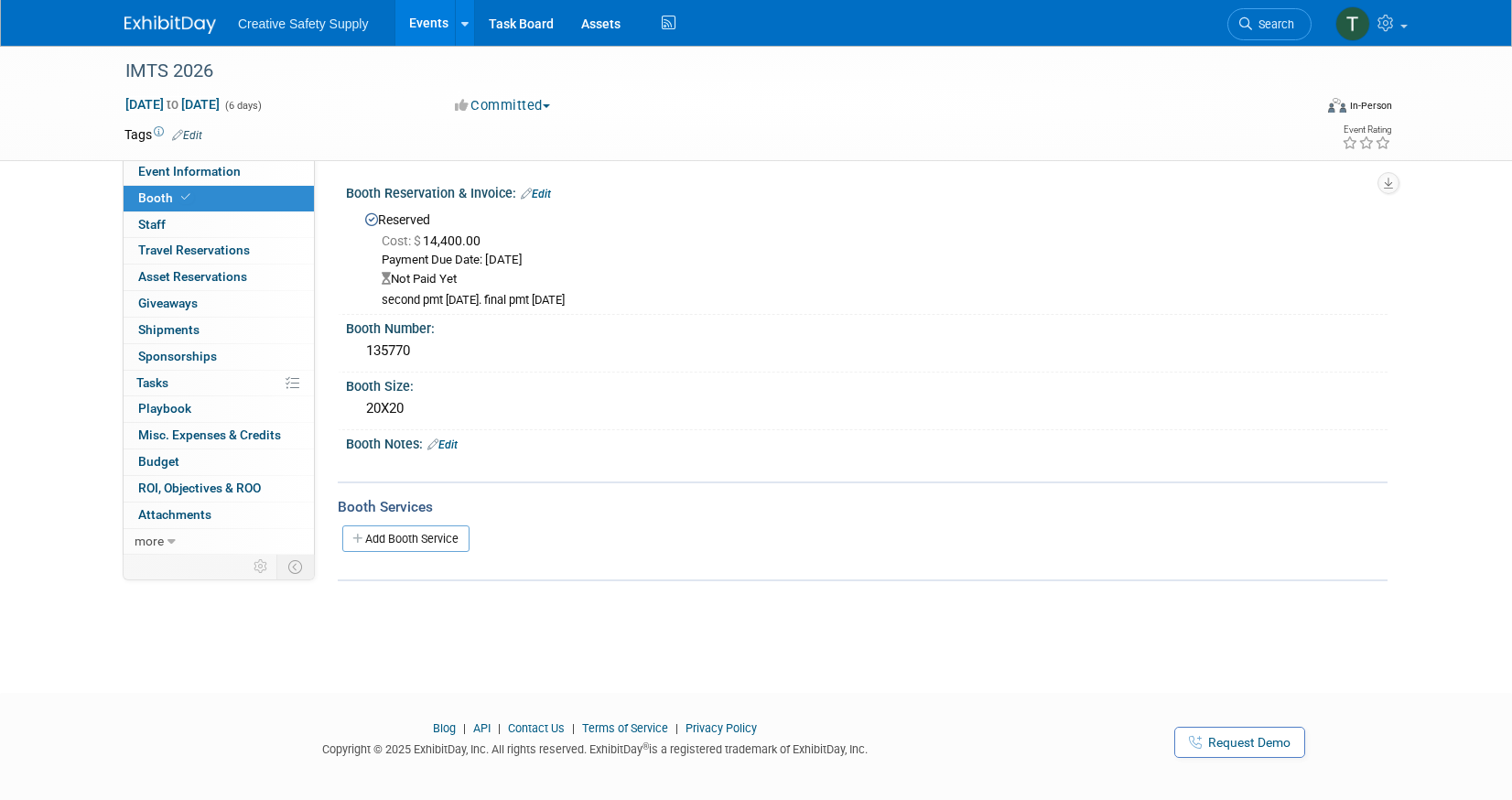
click at [148, 23] on img at bounding box center [170, 24] width 91 height 18
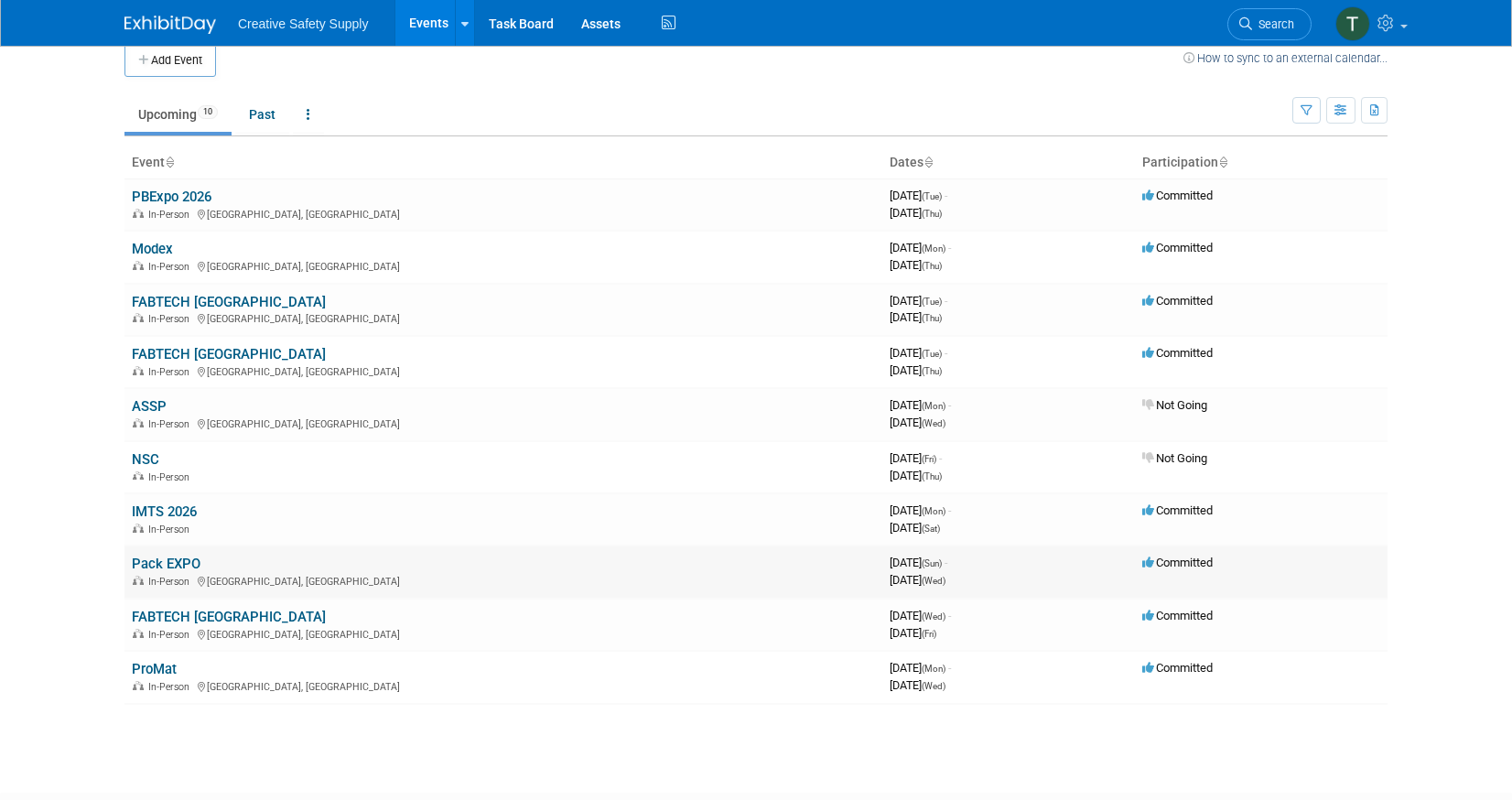
scroll to position [19, 0]
click at [183, 558] on link "Pack EXPO" at bounding box center [166, 564] width 69 height 17
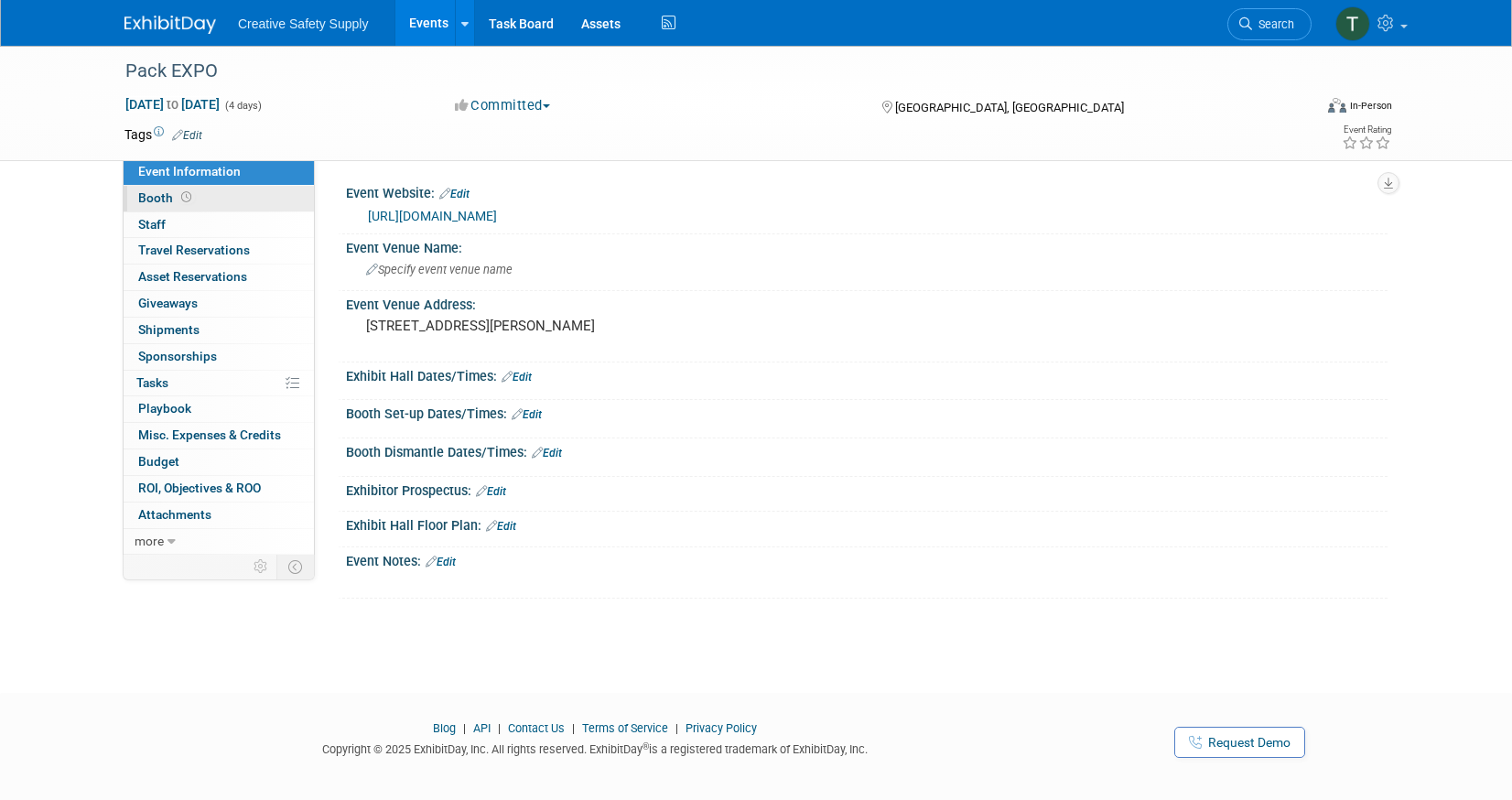
click at [163, 198] on span "Booth" at bounding box center [166, 197] width 56 height 15
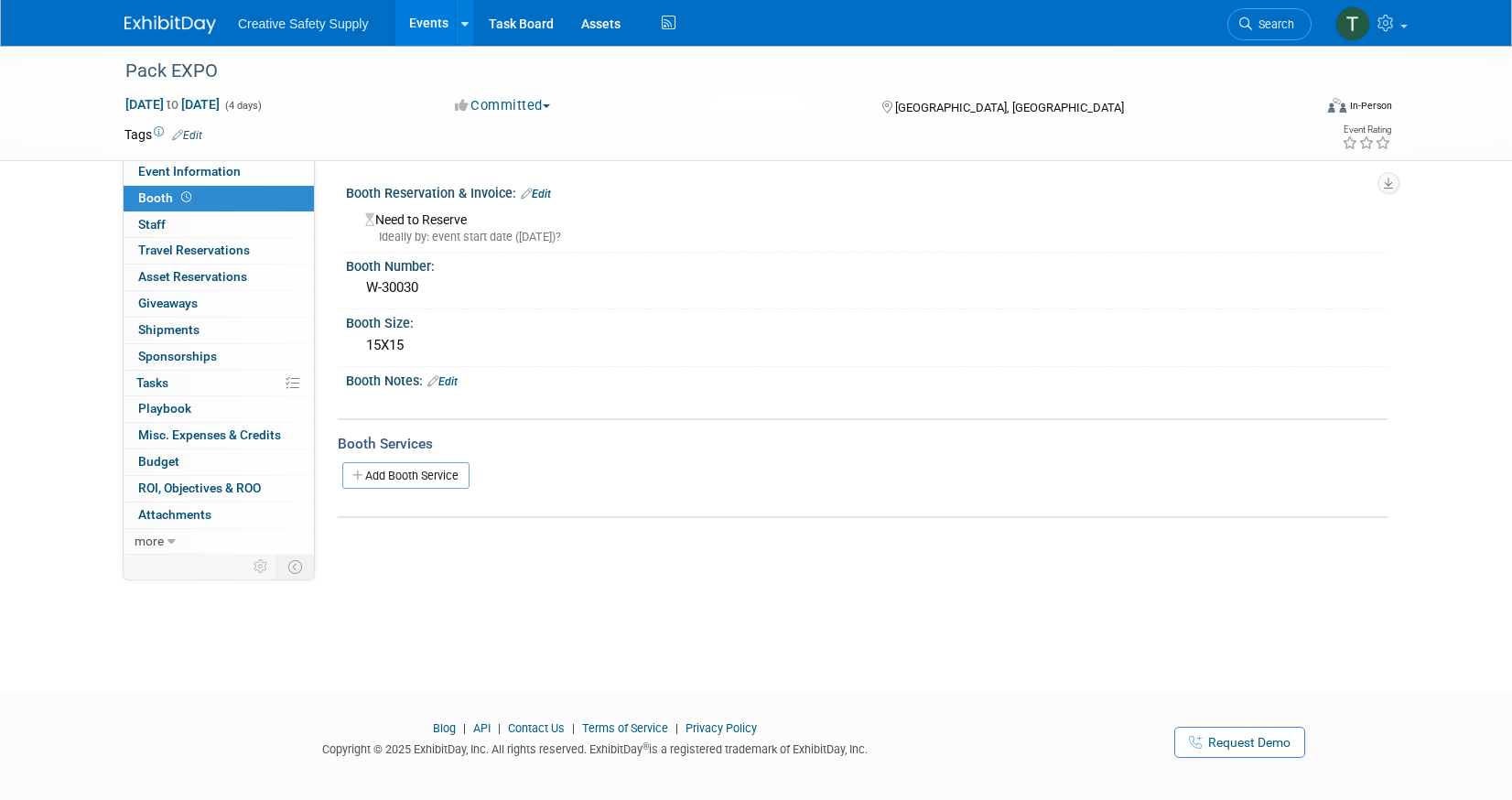
click at [179, 24] on img at bounding box center [170, 24] width 91 height 18
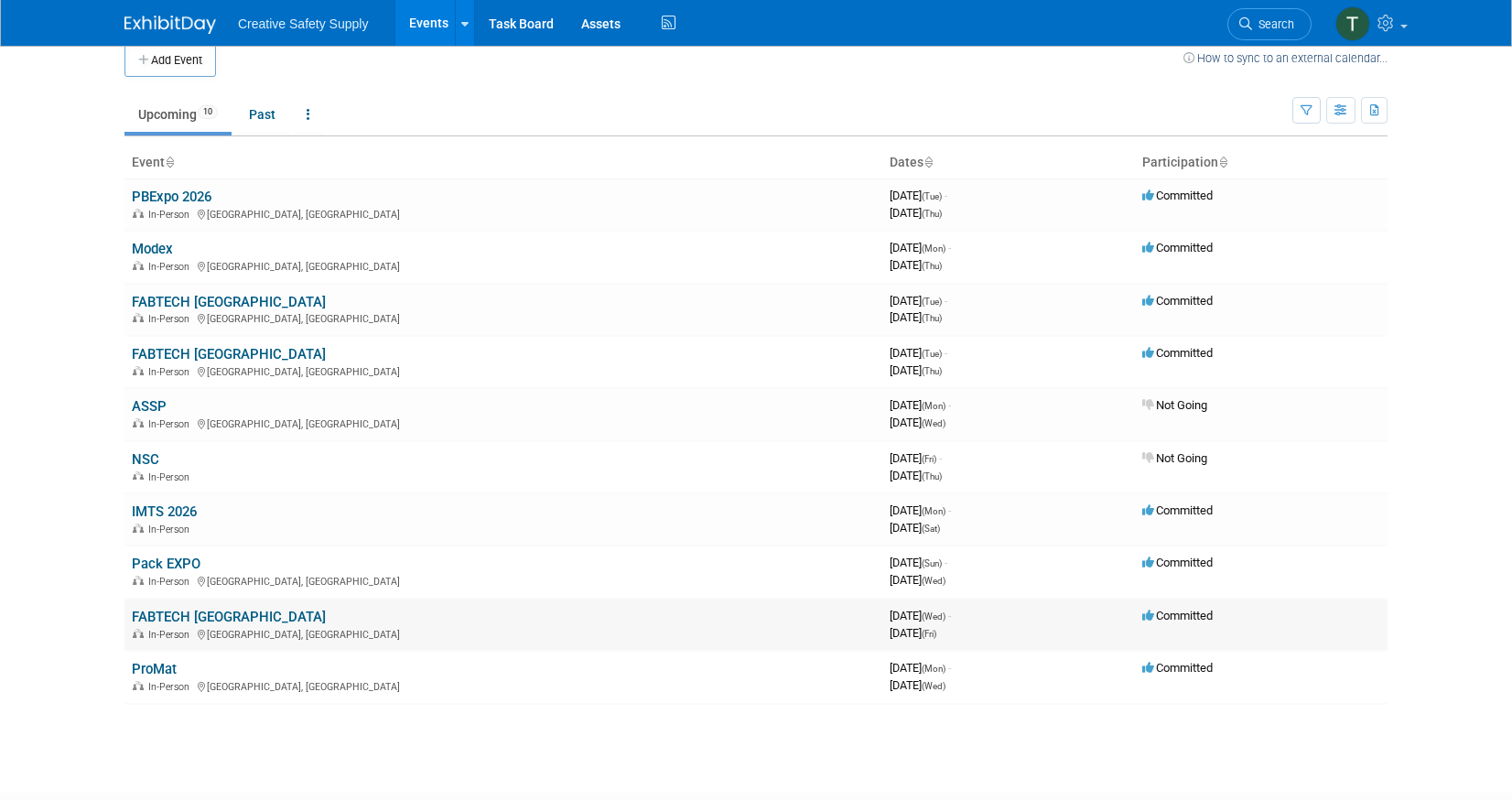
scroll to position [16, 0]
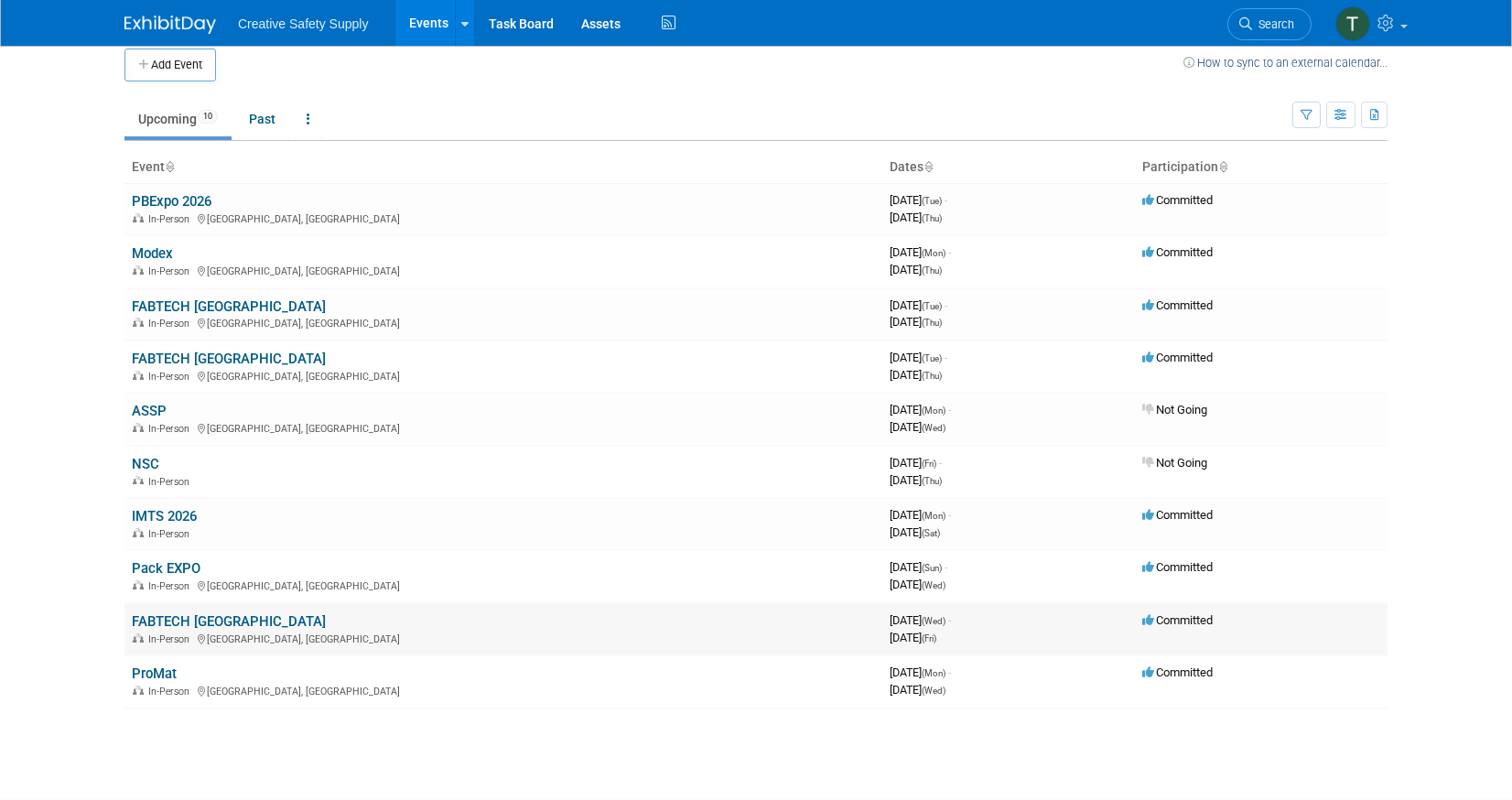
click at [240, 609] on td "FABTECH [GEOGRAPHIC_DATA] In-Person [GEOGRAPHIC_DATA], [GEOGRAPHIC_DATA]" at bounding box center [503, 629] width 757 height 52
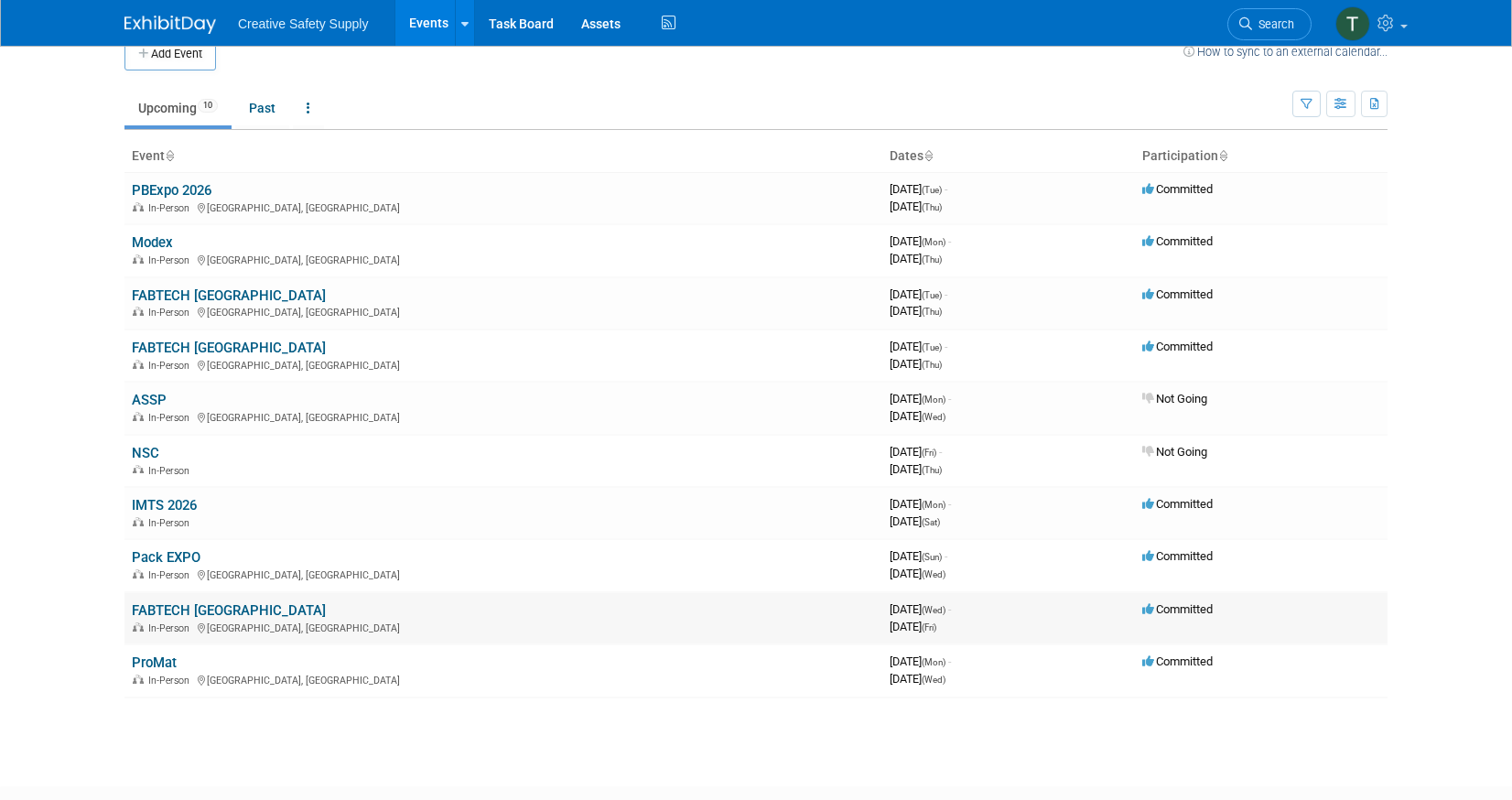
scroll to position [30, 1]
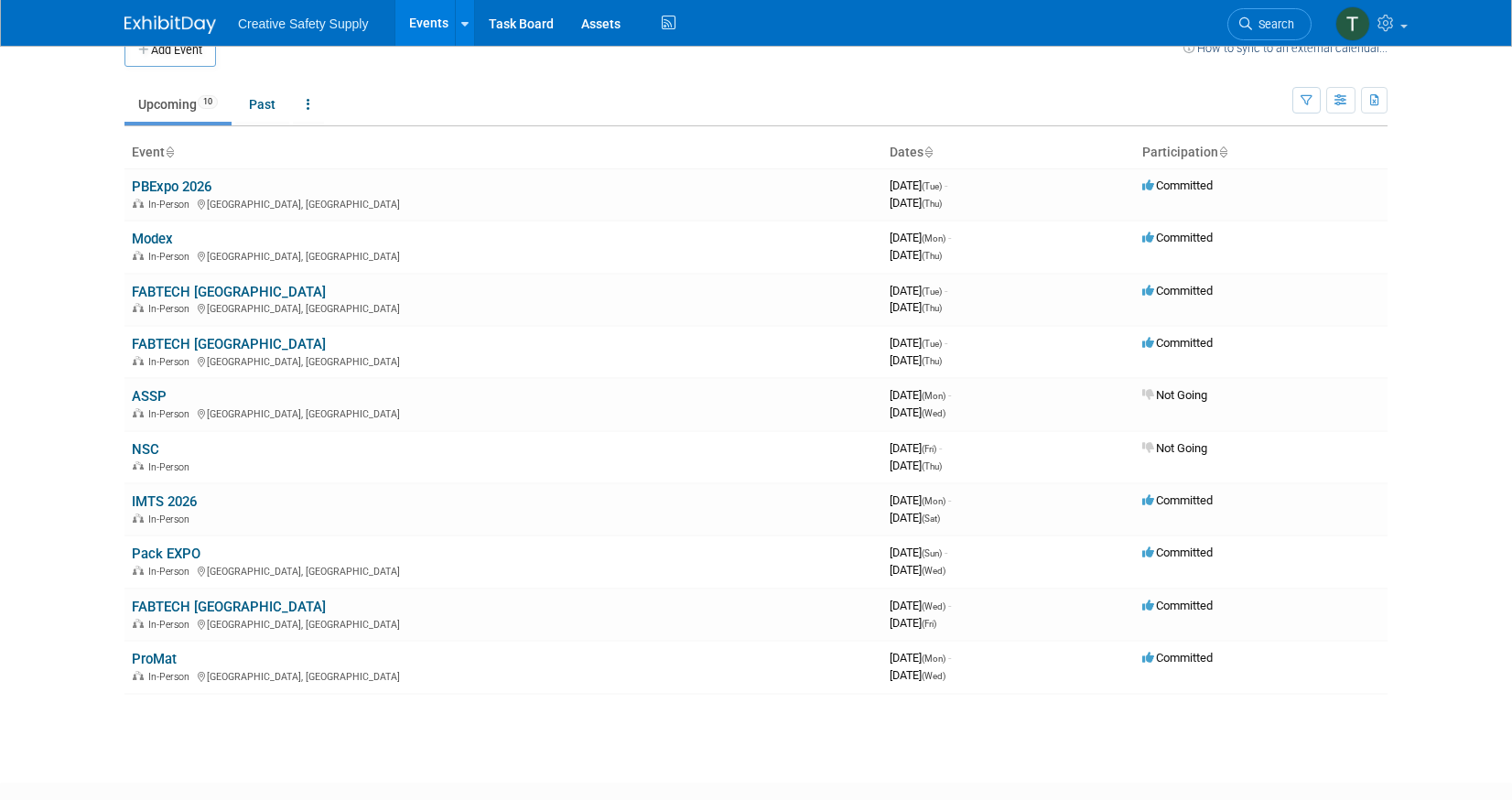
click at [215, 608] on link "FABTECH [GEOGRAPHIC_DATA]" at bounding box center [229, 607] width 194 height 17
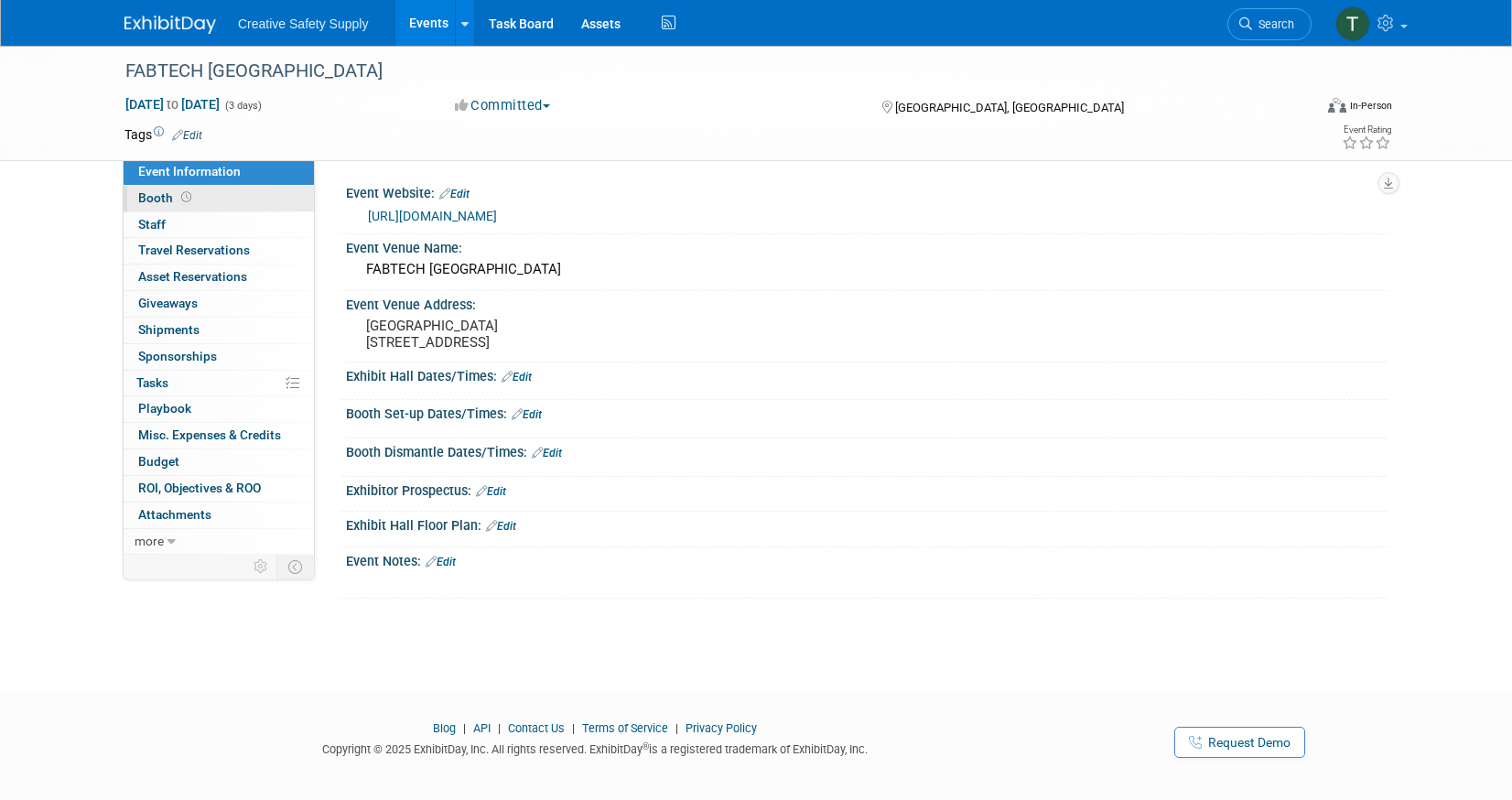
click at [158, 197] on span "Booth" at bounding box center [166, 197] width 56 height 15
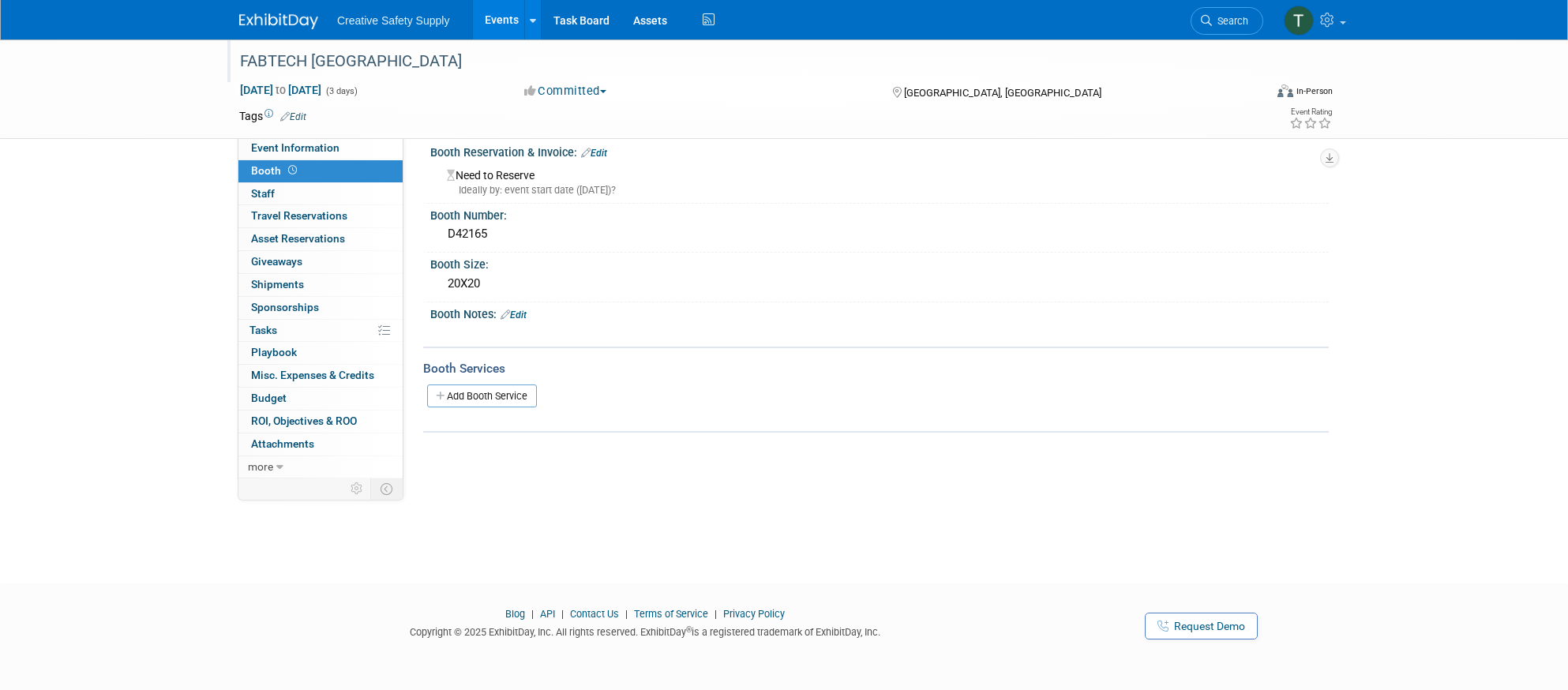
scroll to position [13, 1]
click at [276, 21] on img at bounding box center [279, 21] width 79 height 16
